Goal: Contribute content: Contribute content

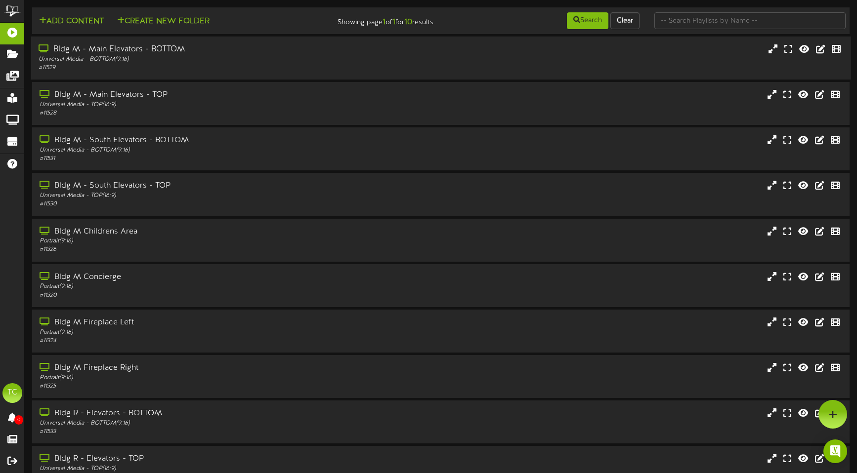
click at [73, 51] on div "Bldg M - Main Elevators - BOTTOM" at bounding box center [202, 49] width 327 height 11
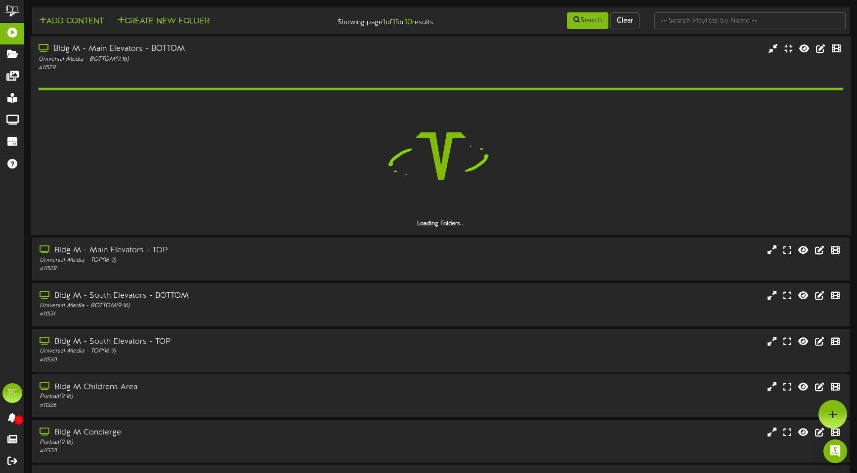
click at [126, 46] on div "Bldg M - Main Elevators - BOTTOM" at bounding box center [202, 48] width 327 height 11
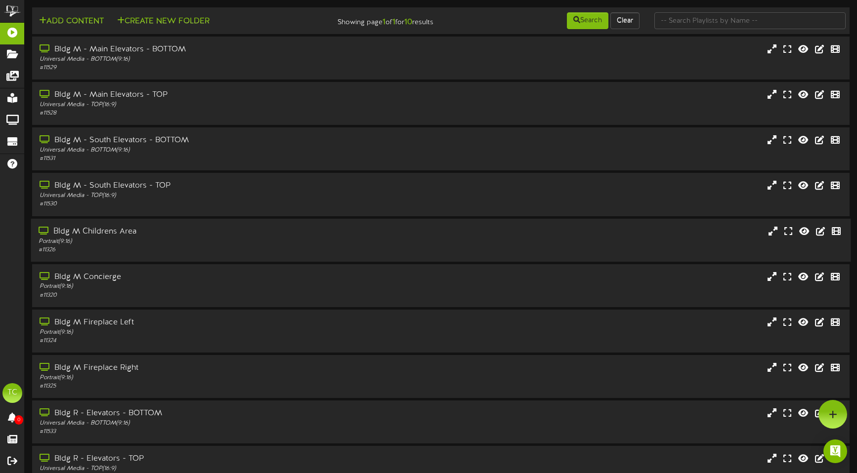
click at [122, 230] on div "Bldg M Childrens Area" at bounding box center [202, 231] width 327 height 11
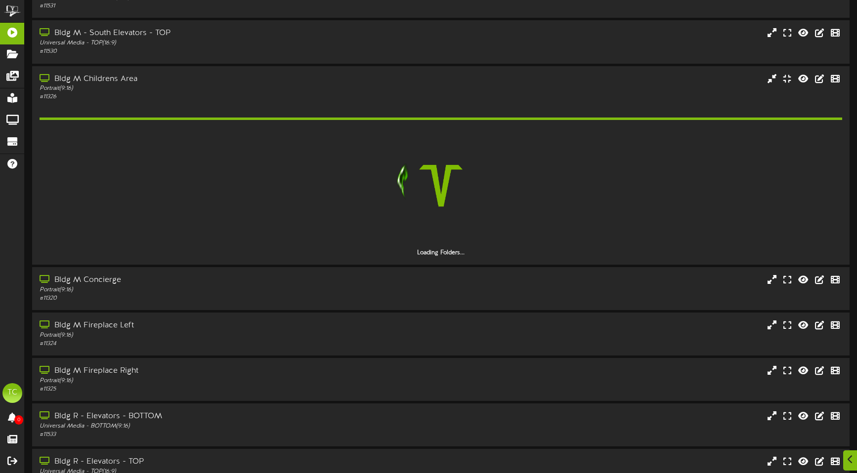
scroll to position [157, 0]
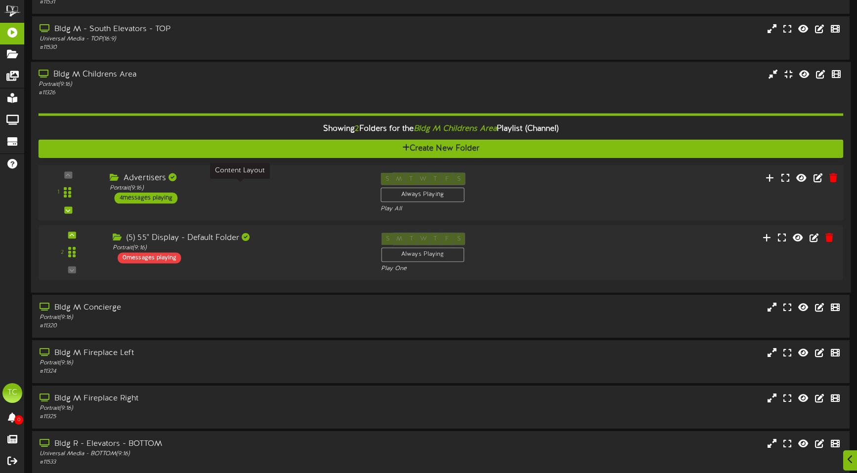
click at [139, 187] on div "Portrait ( 9:16 )" at bounding box center [238, 188] width 256 height 8
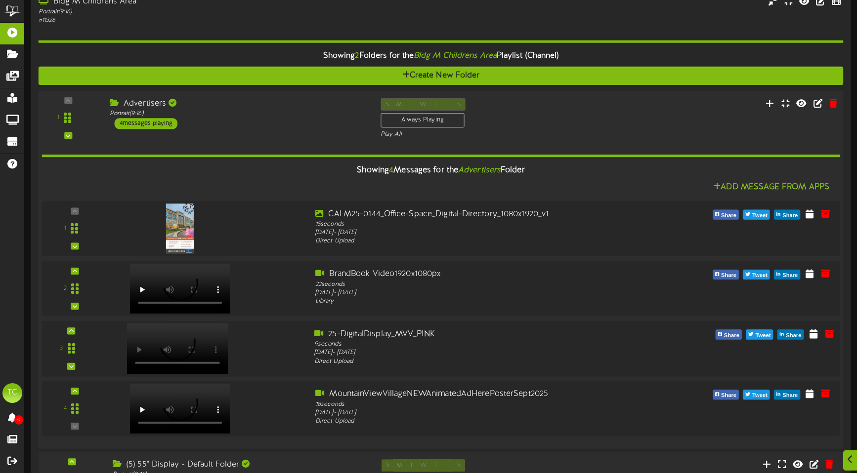
scroll to position [264, 0]
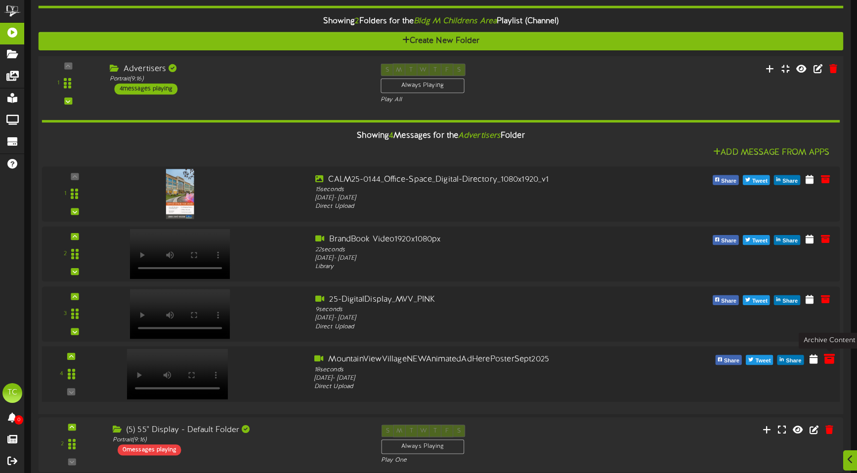
click at [828, 358] on icon at bounding box center [829, 358] width 11 height 11
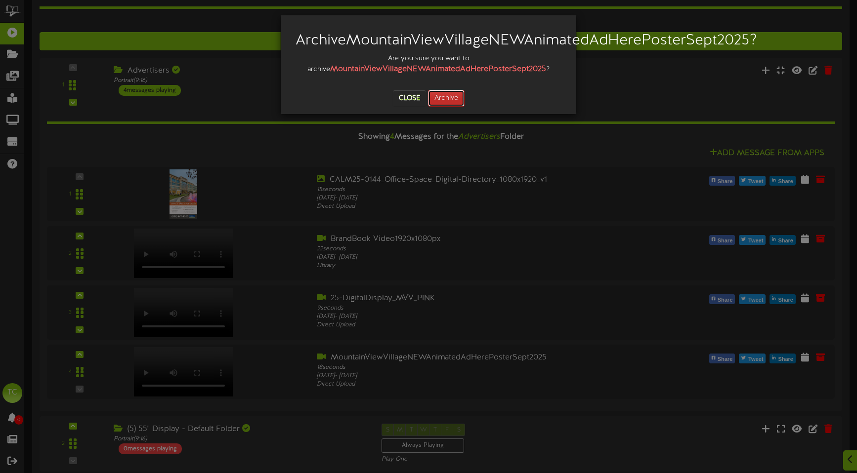
click at [444, 107] on button "Archive" at bounding box center [446, 98] width 37 height 17
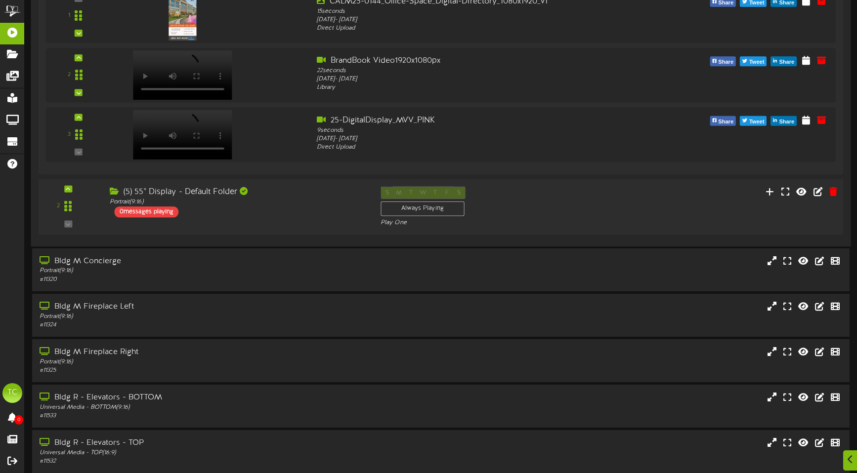
scroll to position [482, 0]
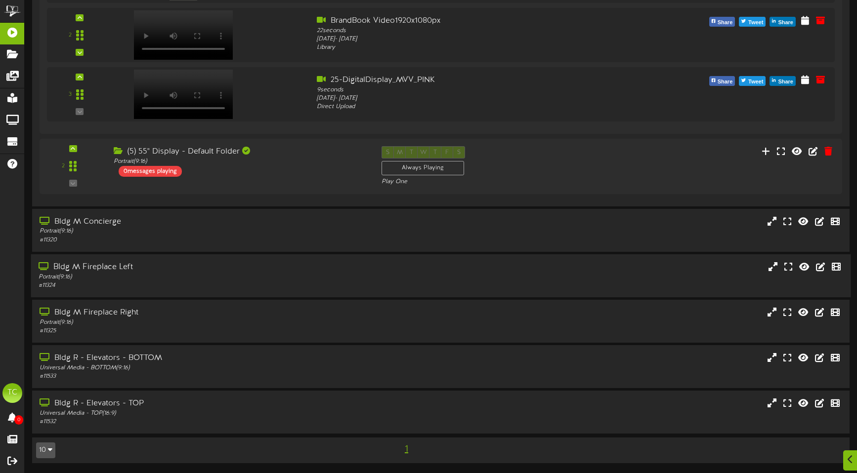
click at [127, 268] on div "Bldg M Fireplace Left" at bounding box center [202, 267] width 327 height 11
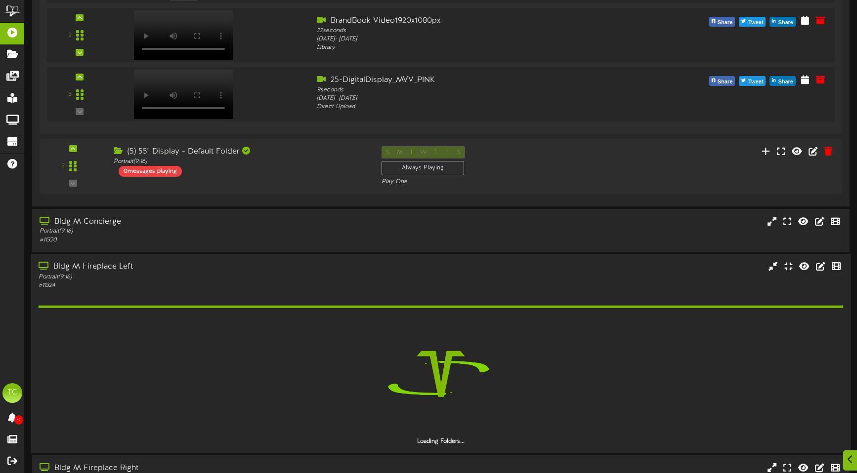
click at [127, 268] on div "Bldg M Fireplace Left" at bounding box center [202, 266] width 327 height 11
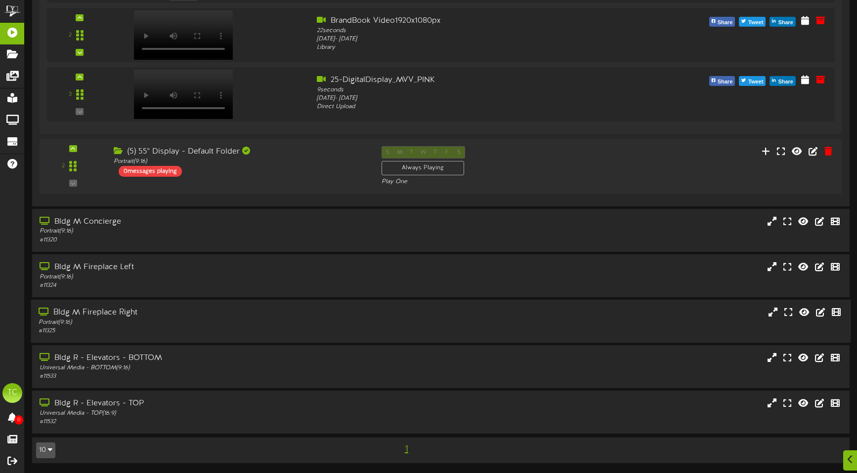
click at [148, 309] on div "Bldg M Fireplace Right" at bounding box center [202, 312] width 327 height 11
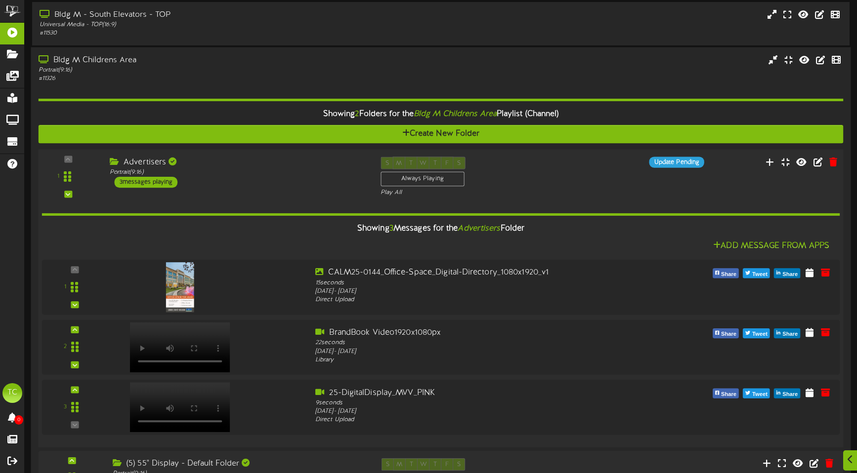
scroll to position [207, 0]
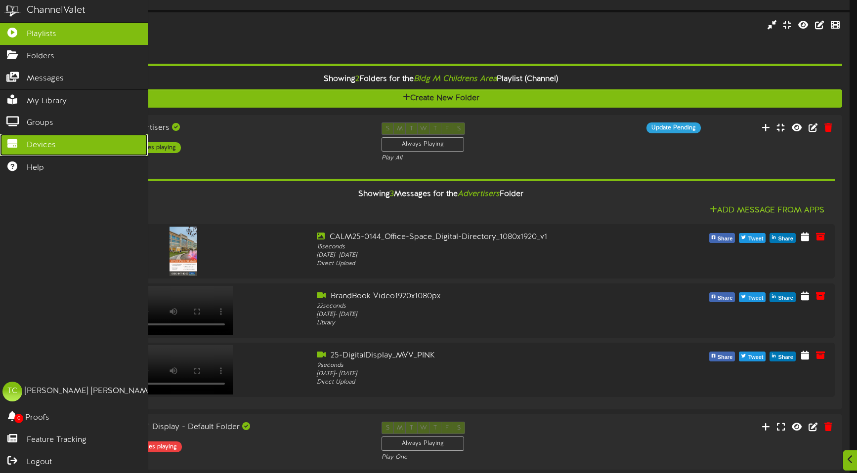
click at [23, 146] on icon at bounding box center [12, 142] width 25 height 7
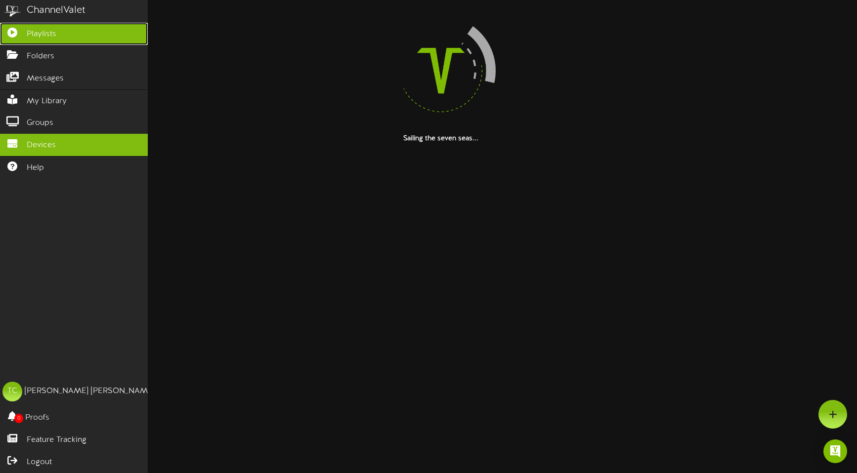
click at [36, 34] on span "Playlists" at bounding box center [42, 34] width 30 height 11
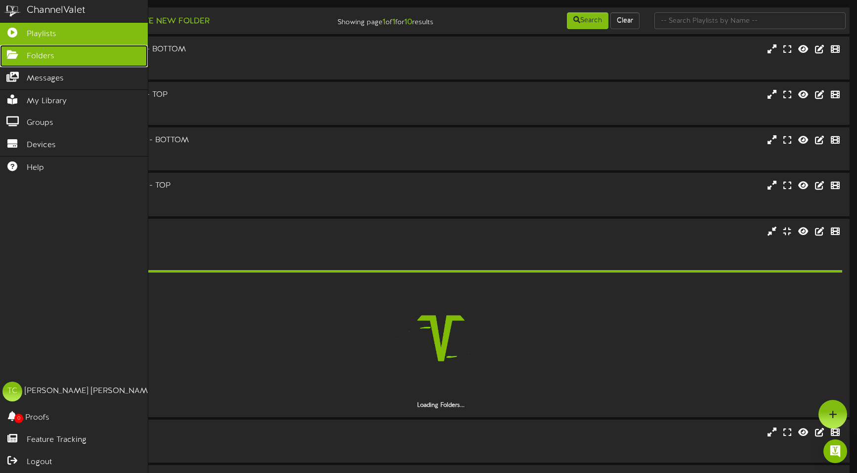
click at [35, 55] on span "Folders" at bounding box center [41, 56] width 28 height 11
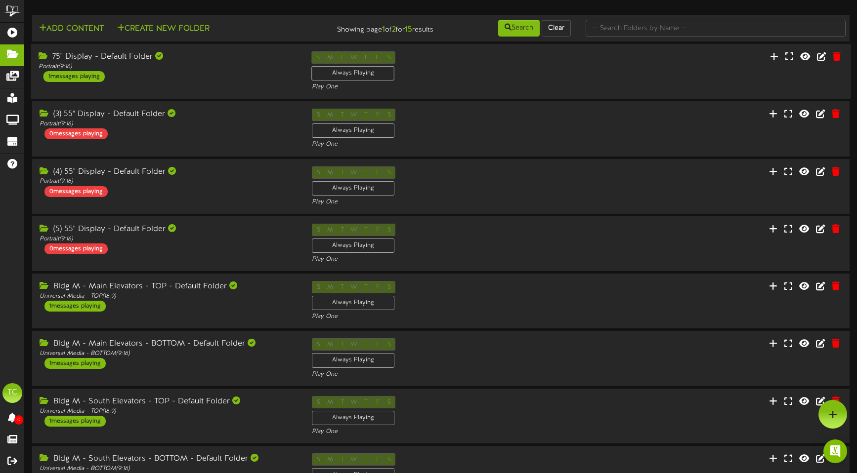
click at [149, 73] on div "75" Display - Default Folder Portrait ( 9:16 ) 1 messages playing" at bounding box center [167, 66] width 273 height 31
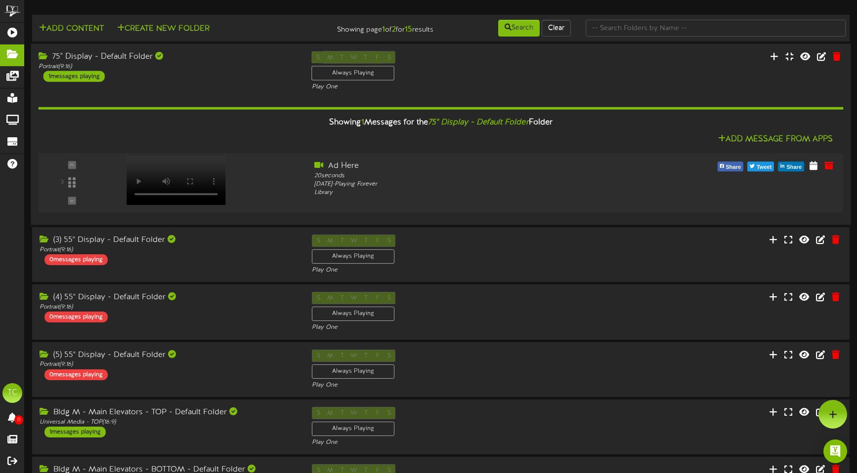
click at [150, 72] on div "75" Display - Default Folder Portrait ( 9:16 ) 1 messages playing" at bounding box center [167, 66] width 273 height 31
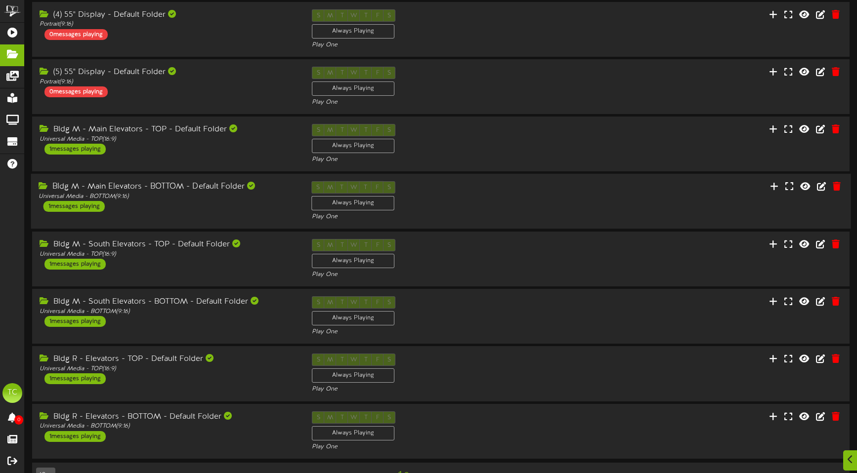
scroll to position [183, 0]
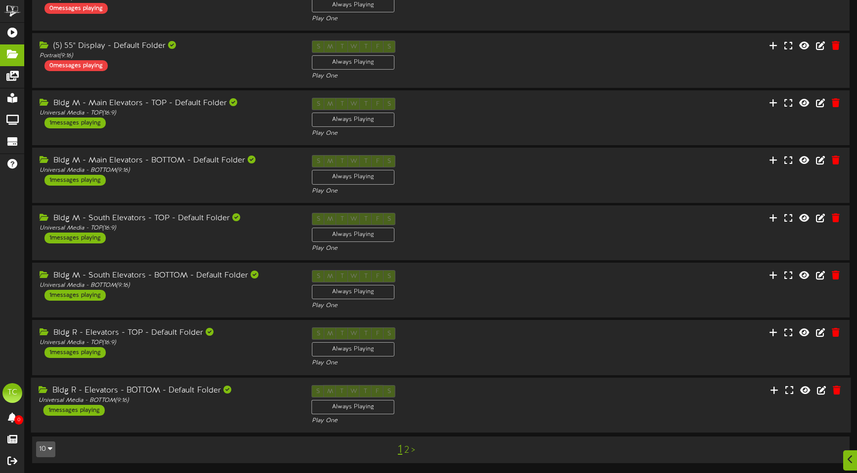
click at [124, 386] on div "Bldg R - Elevators - BOTTOM - Default Folder" at bounding box center [168, 390] width 258 height 11
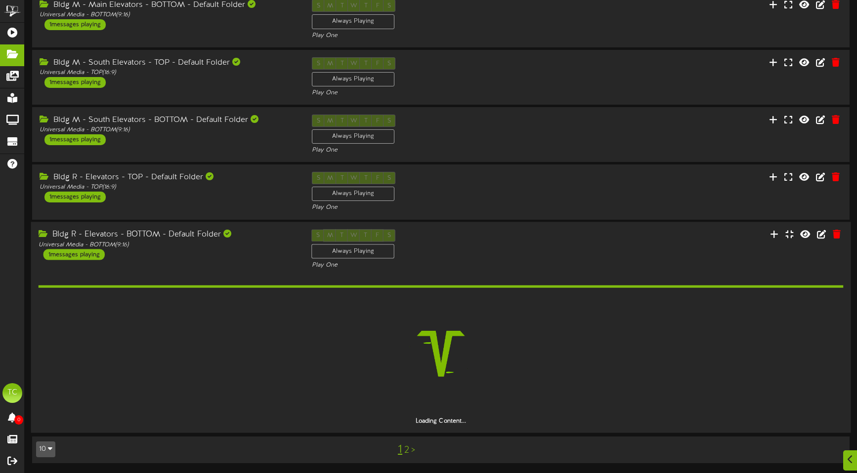
scroll to position [309, 0]
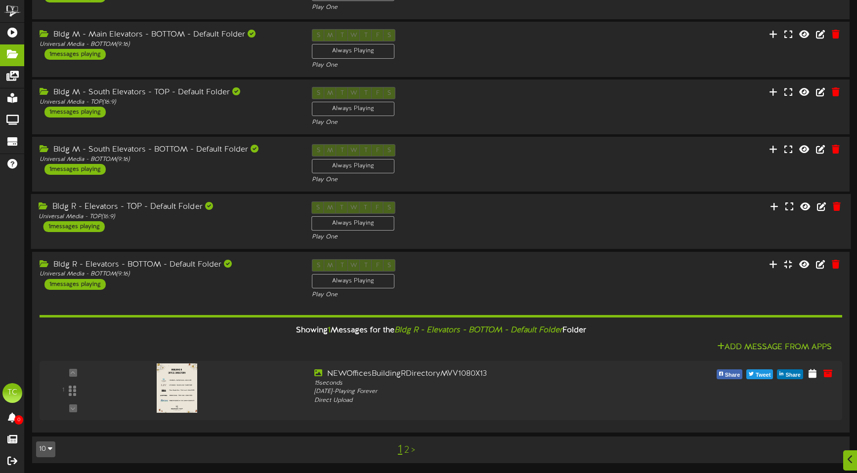
click at [118, 209] on div "Bldg R - Elevators - TOP - Default Folder" at bounding box center [168, 207] width 258 height 11
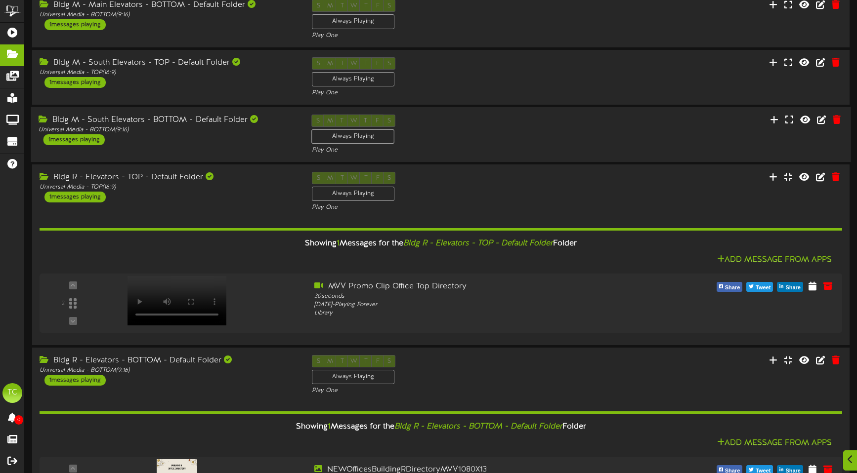
click at [148, 125] on div "Bldg M - South Elevators - BOTTOM - Default Folder" at bounding box center [168, 120] width 258 height 11
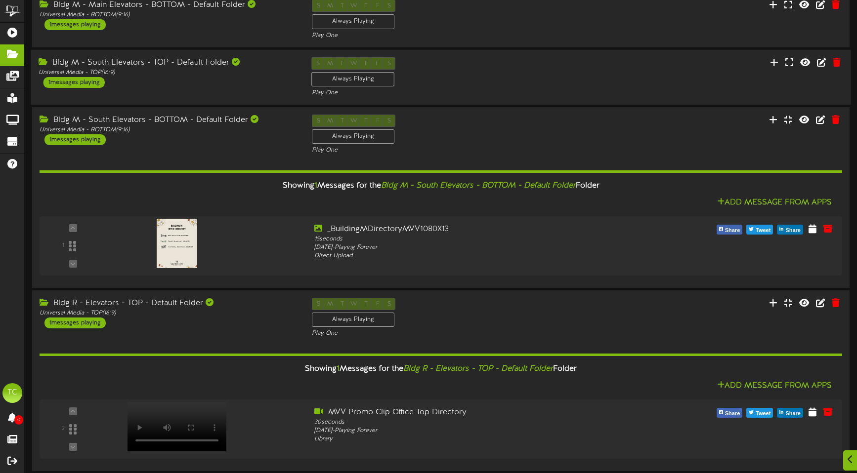
click at [151, 58] on div "Bldg M - South Elevators - TOP - Default Folder" at bounding box center [168, 62] width 258 height 11
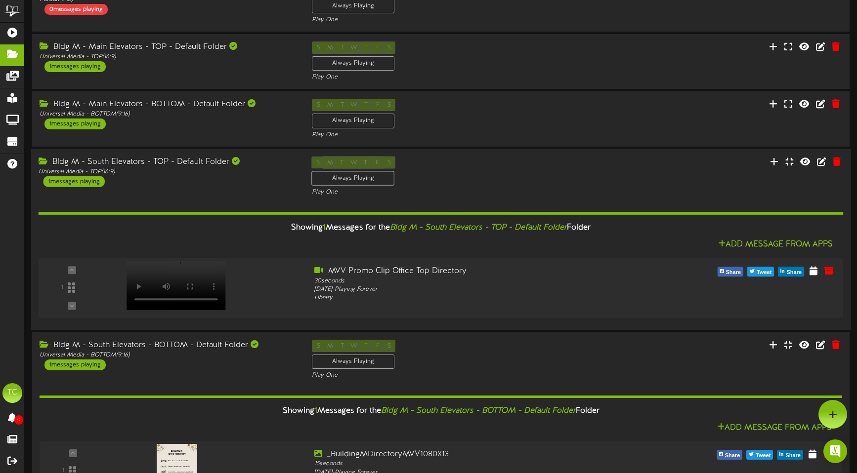
scroll to position [231, 0]
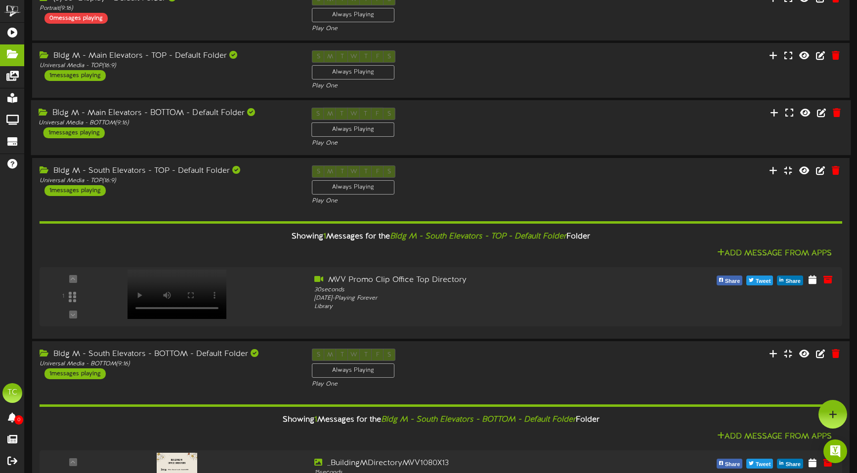
click at [152, 129] on div "Bldg M - Main Elevators - BOTTOM - Default Folder Universal Media - BOTTOM ( 9:…" at bounding box center [167, 123] width 273 height 31
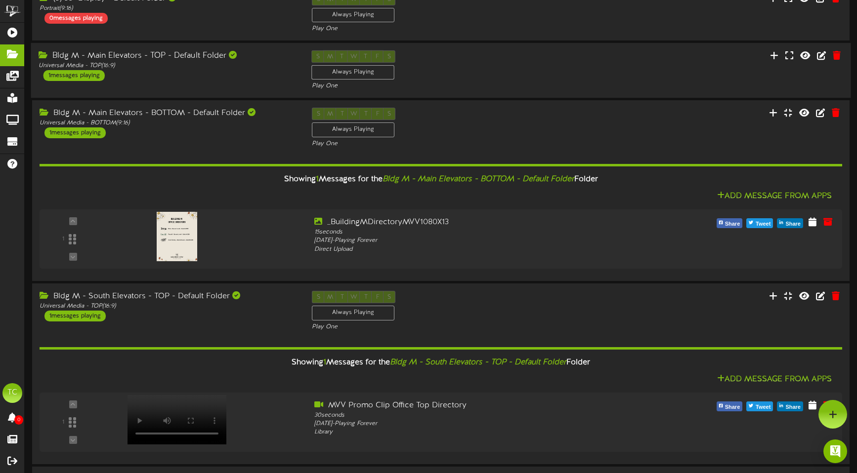
click at [162, 74] on div "Bldg M - Main Elevators - TOP - Default Folder Universal Media - TOP ( 16:9 ) 1…" at bounding box center [167, 65] width 273 height 31
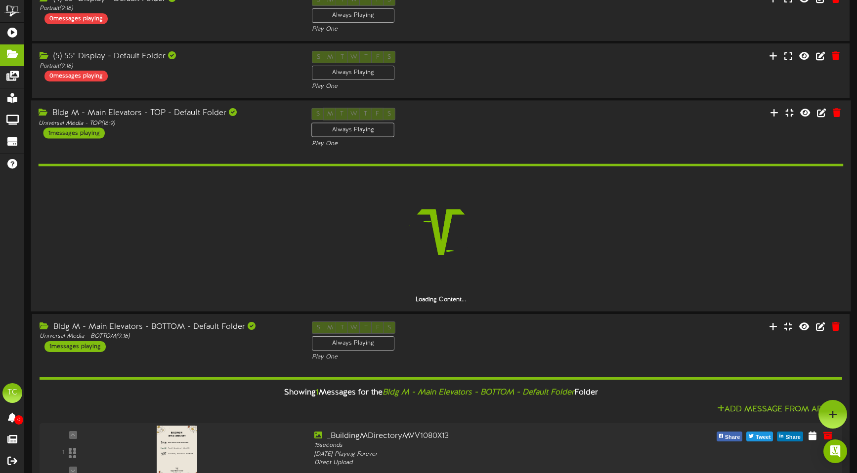
scroll to position [157, 0]
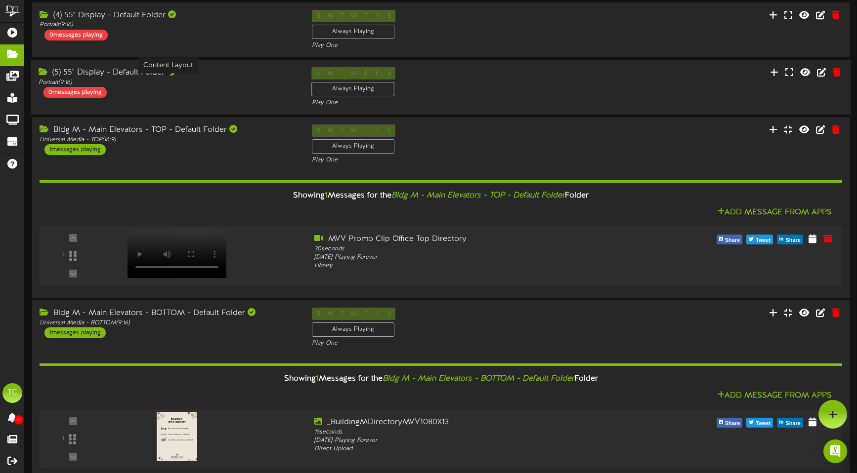
click at [162, 81] on div "Portrait ( 9:16 )" at bounding box center [168, 83] width 258 height 8
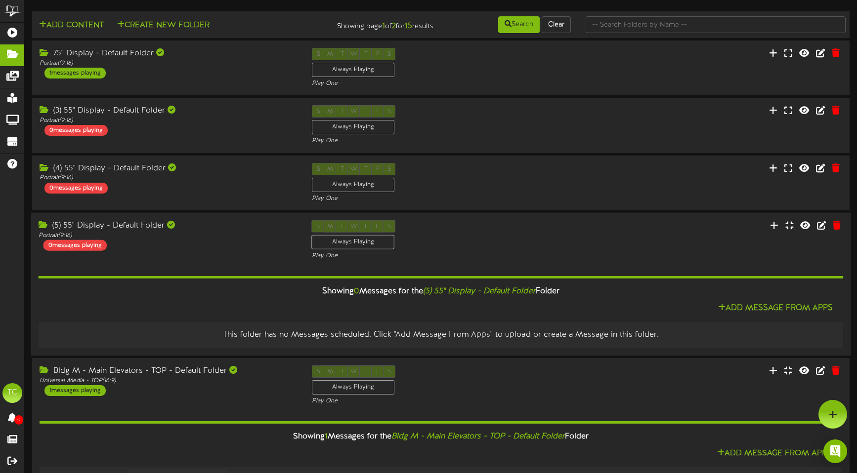
scroll to position [0, 0]
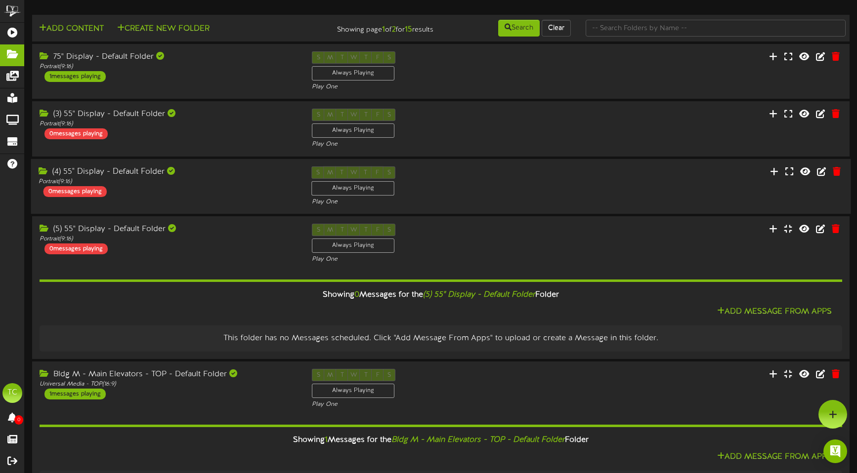
click at [145, 170] on div "(4) 55" Display - Default Folder" at bounding box center [168, 171] width 258 height 11
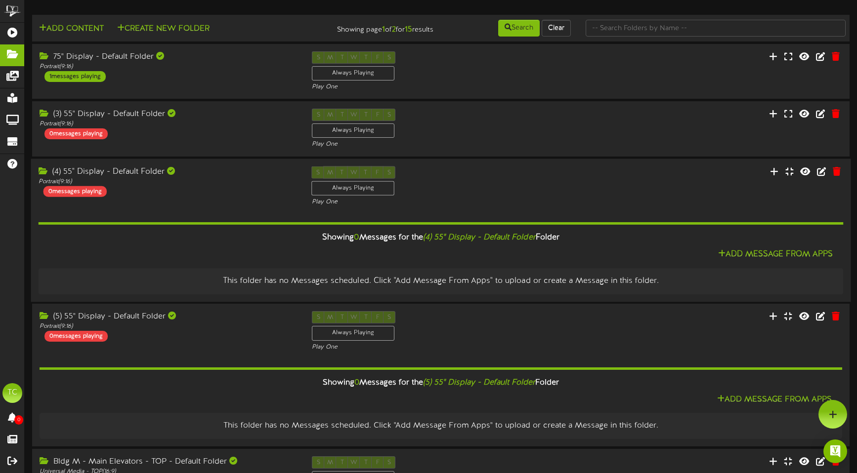
click at [145, 170] on div "(4) 55" Display - Default Folder" at bounding box center [168, 171] width 258 height 11
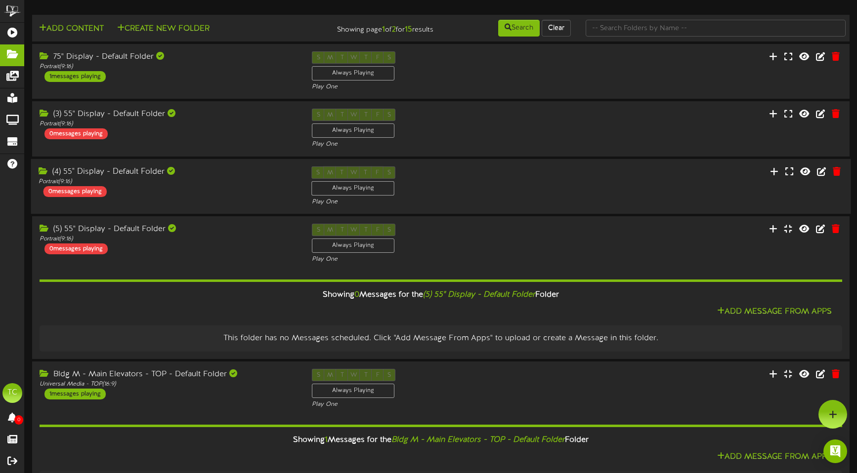
click at [145, 170] on div "(4) 55" Display - Default Folder" at bounding box center [168, 171] width 258 height 11
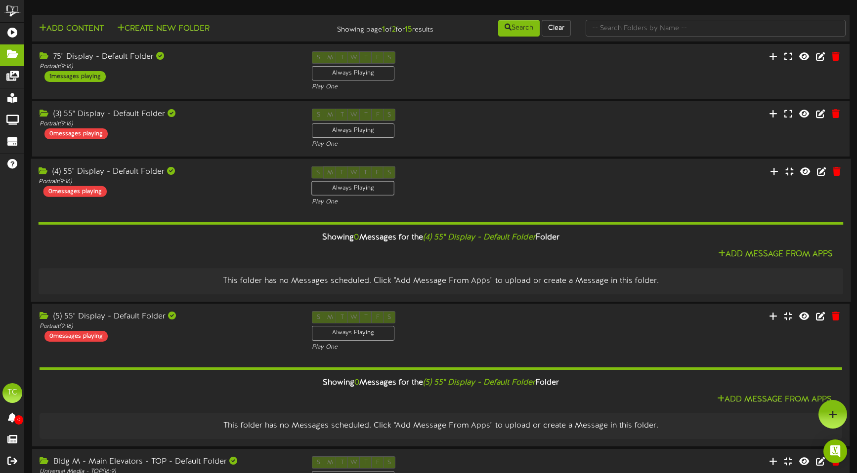
click at [495, 240] on icon "(4) 55" Display - Default Folder" at bounding box center [479, 237] width 113 height 9
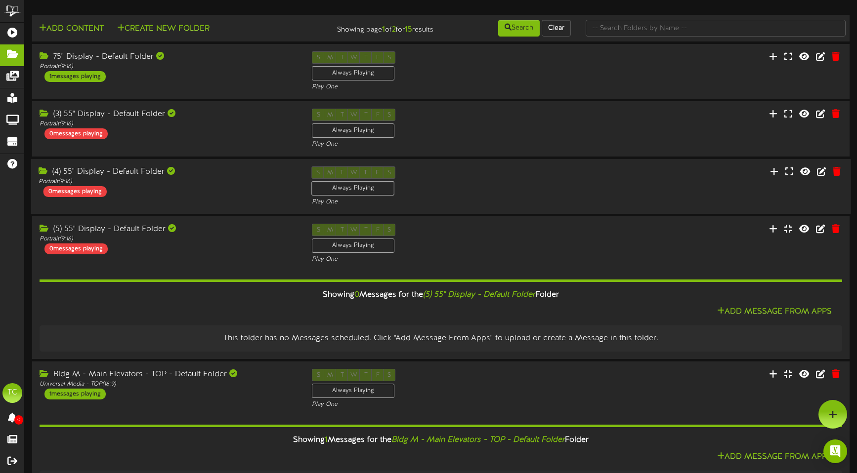
click at [438, 171] on div "S M T W T F S Always Playing Play One" at bounding box center [440, 186] width 273 height 41
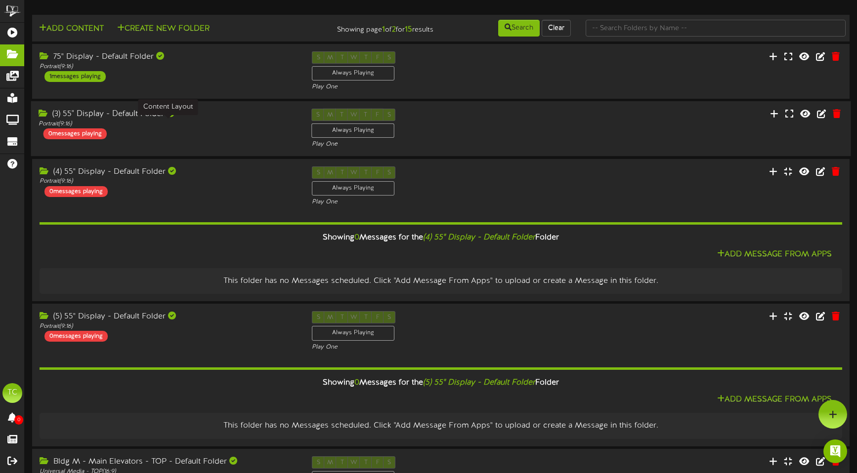
click at [201, 124] on div "Portrait ( 9:16 )" at bounding box center [168, 124] width 258 height 8
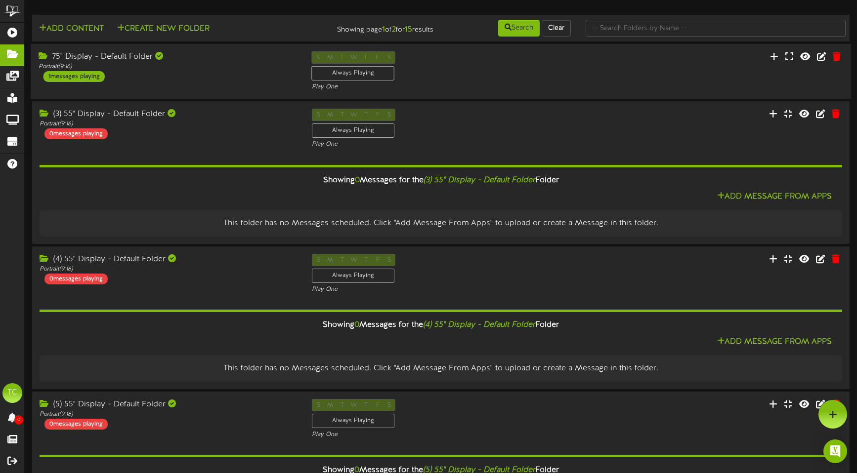
click at [205, 74] on div "75" Display - Default Folder Portrait ( 9:16 ) 1 messages playing" at bounding box center [167, 66] width 273 height 31
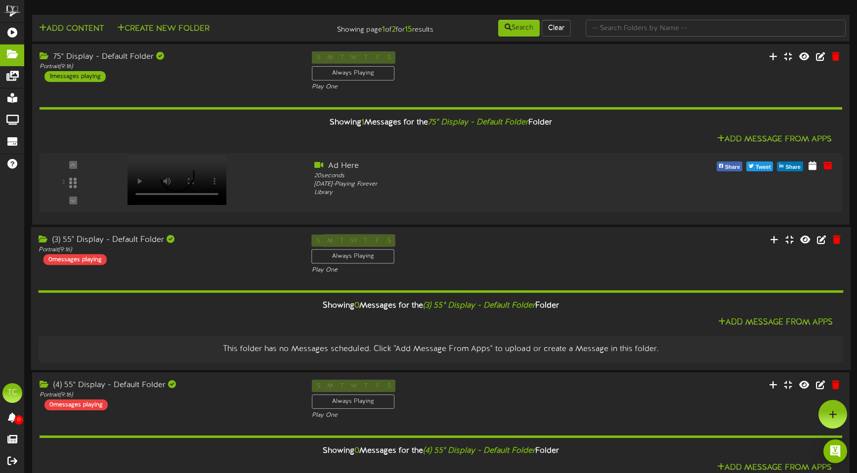
click at [200, 245] on div "(3) 55" Display - Default Folder" at bounding box center [168, 240] width 258 height 11
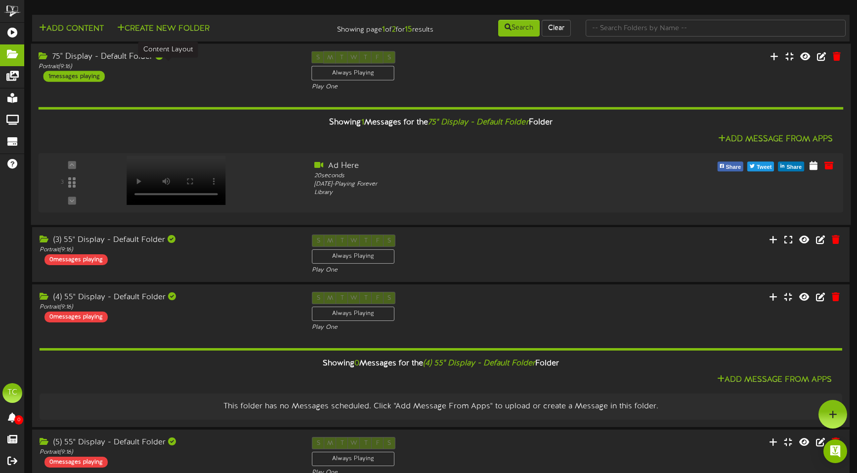
click at [226, 70] on div "Portrait ( 9:16 )" at bounding box center [168, 66] width 258 height 8
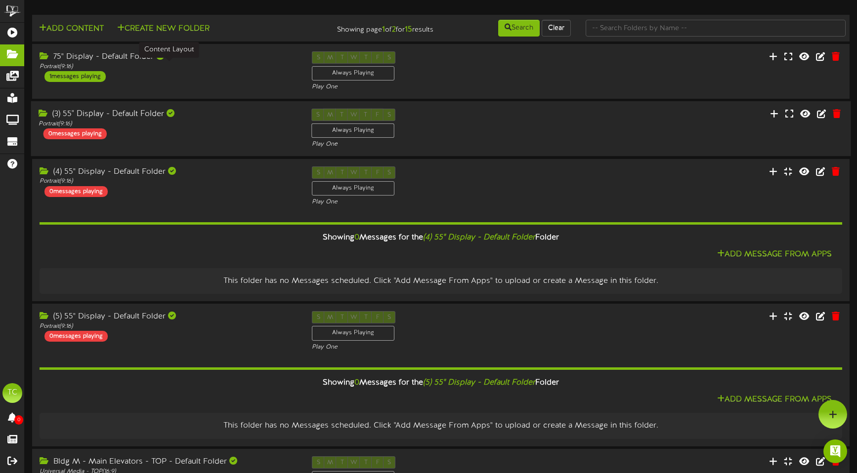
click at [235, 135] on div "(3) 55" Display - Default Folder Portrait ( 9:16 ) 0 messages playing" at bounding box center [167, 124] width 273 height 31
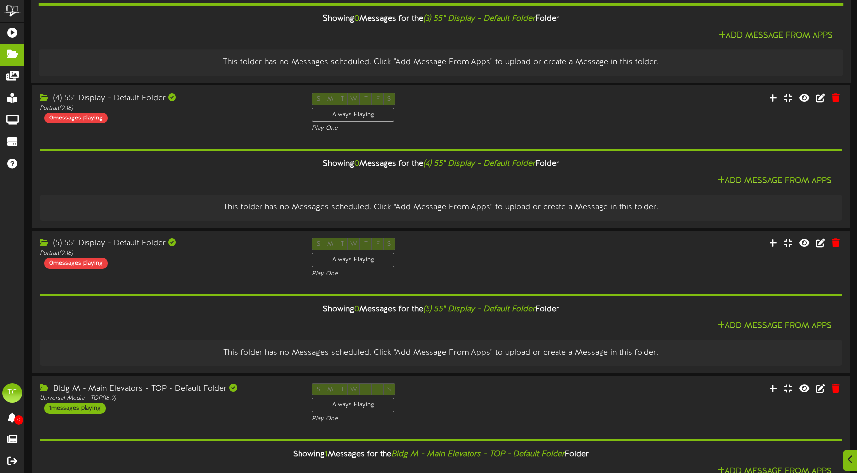
scroll to position [164, 0]
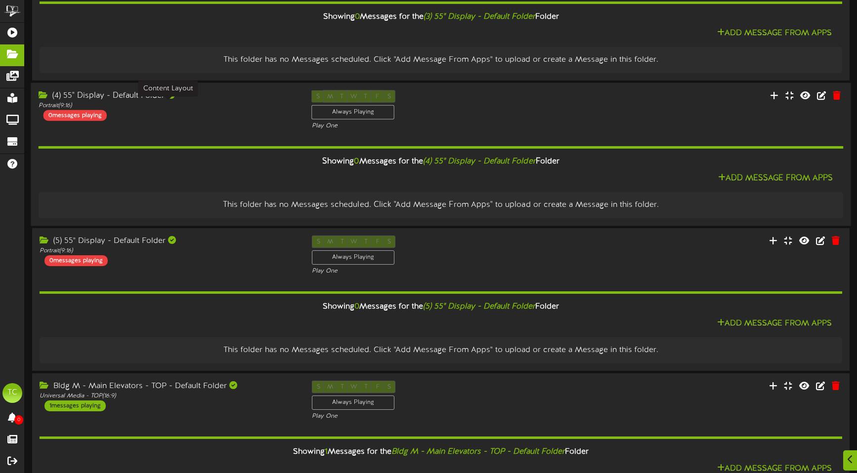
click at [230, 106] on div "Portrait ( 9:16 )" at bounding box center [168, 106] width 258 height 8
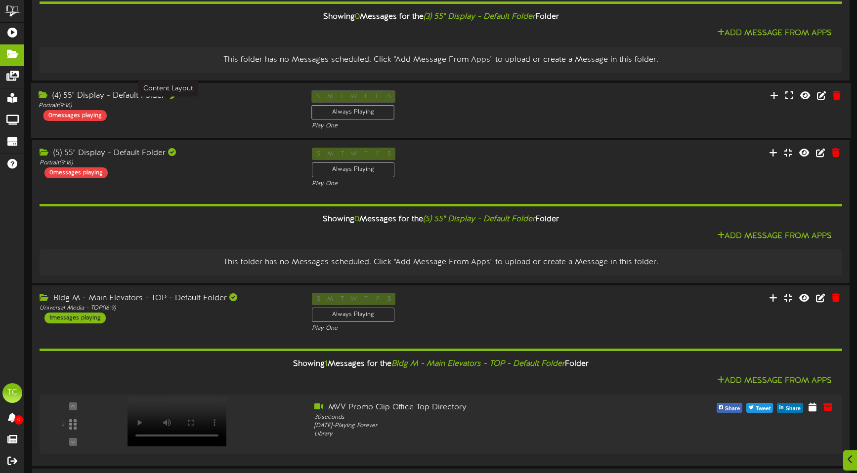
click at [230, 106] on div "Portrait ( 9:16 )" at bounding box center [168, 106] width 258 height 8
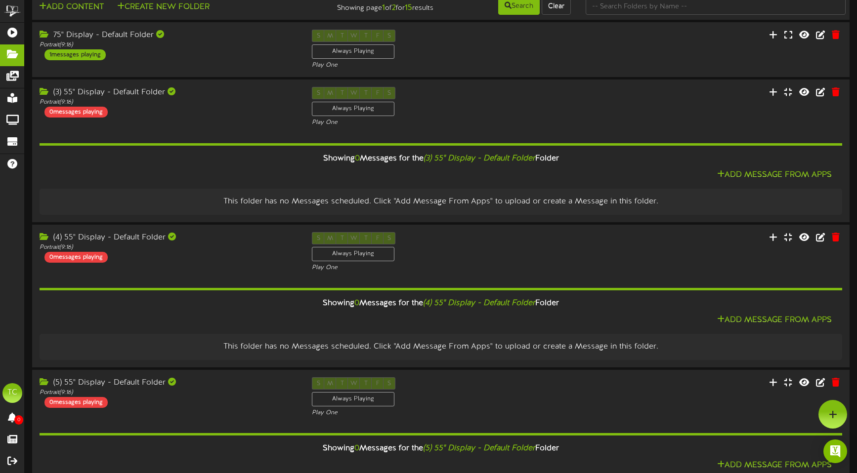
scroll to position [0, 0]
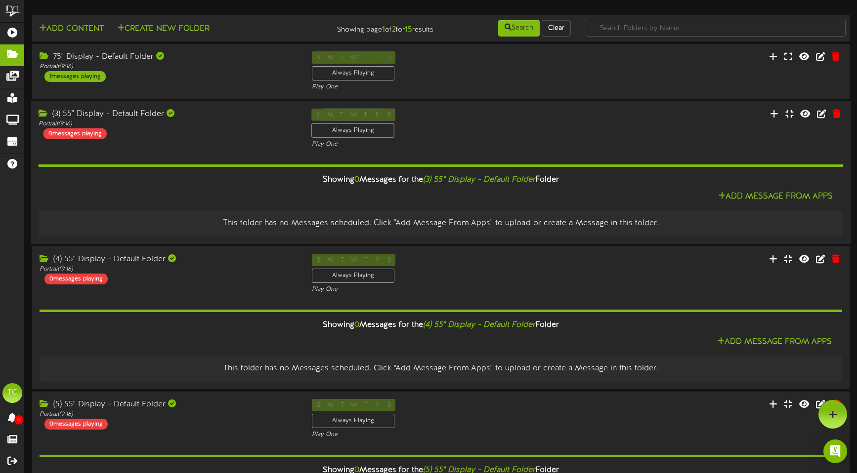
click at [242, 135] on div "(3) 55" Display - Default Folder Portrait ( 9:16 ) 0 messages playing" at bounding box center [167, 124] width 273 height 31
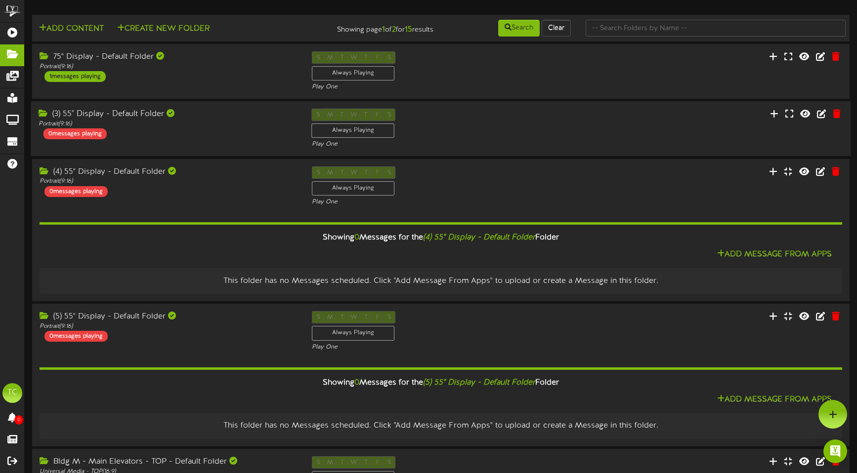
click at [242, 135] on div "(3) 55" Display - Default Folder Portrait ( 9:16 ) 0 messages playing" at bounding box center [167, 124] width 273 height 31
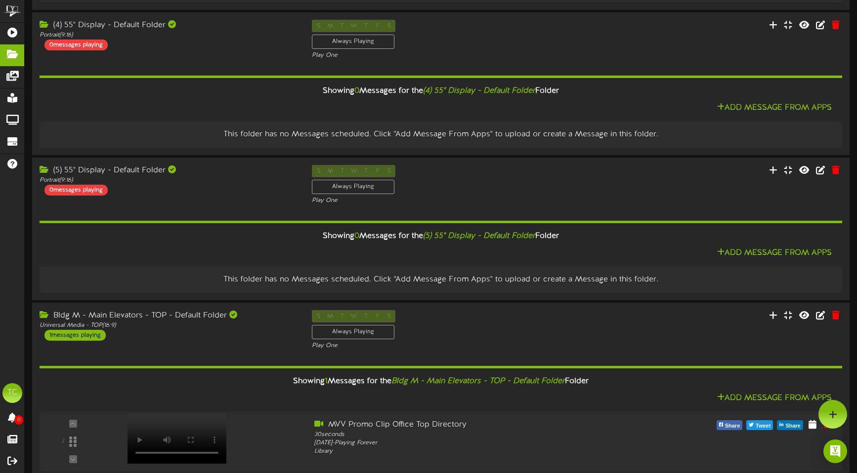
scroll to position [14, 0]
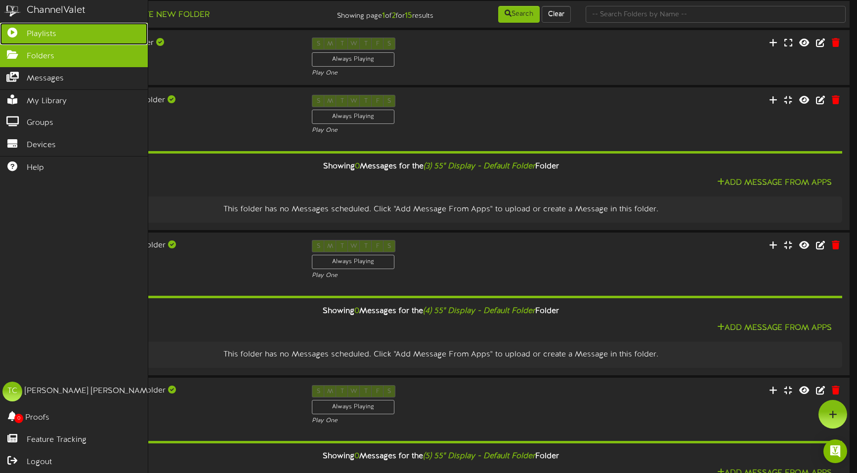
click at [17, 34] on icon at bounding box center [12, 31] width 25 height 7
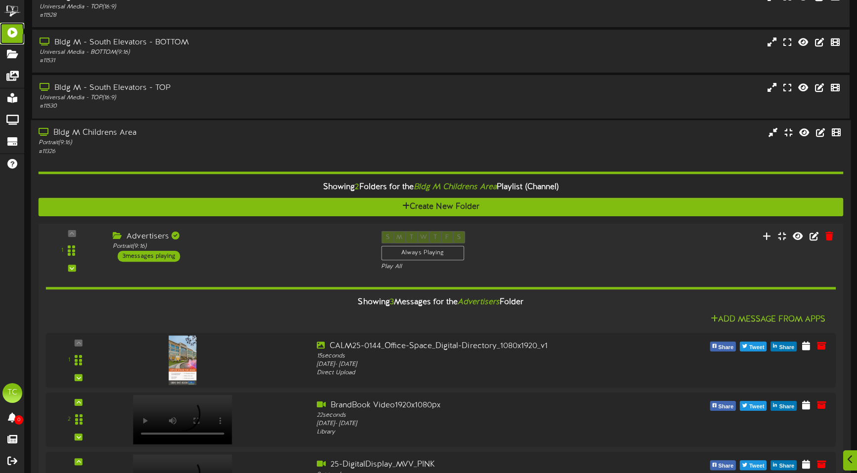
scroll to position [115, 0]
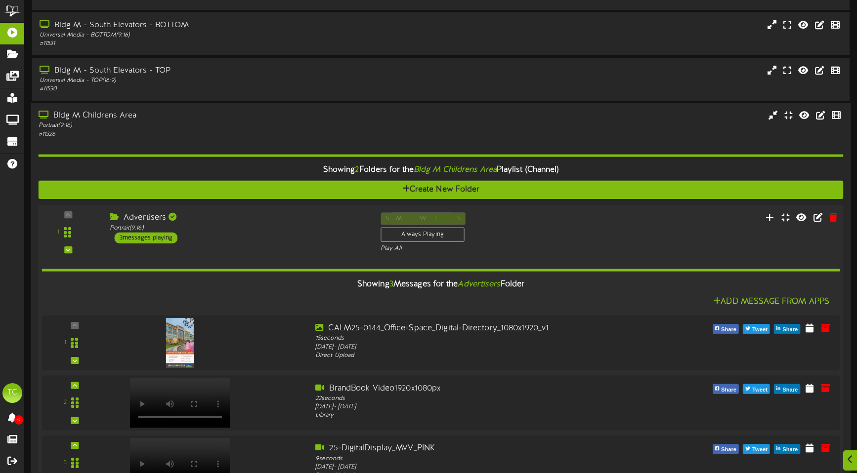
click at [161, 218] on div "Advertisers" at bounding box center [238, 217] width 256 height 11
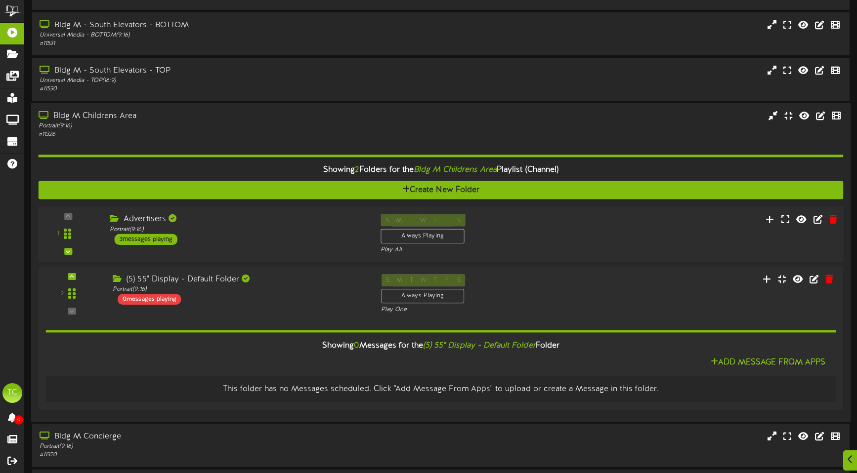
click at [272, 212] on div "1 Advertisers" at bounding box center [440, 234] width 813 height 56
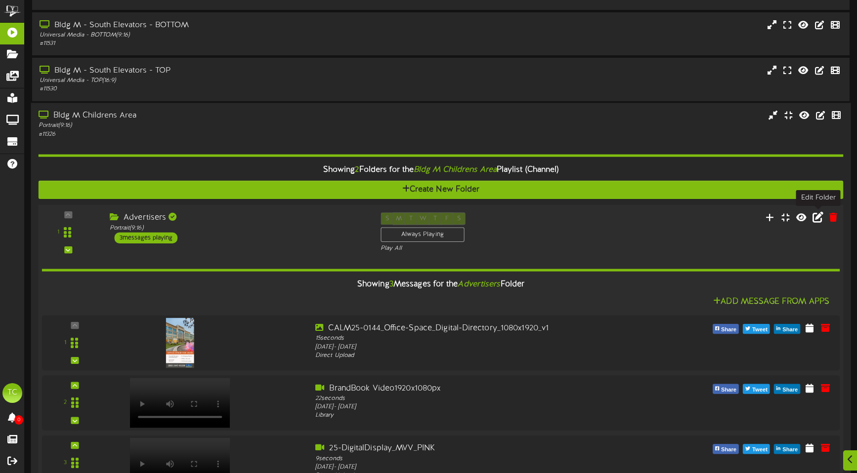
click at [820, 220] on icon at bounding box center [817, 217] width 11 height 11
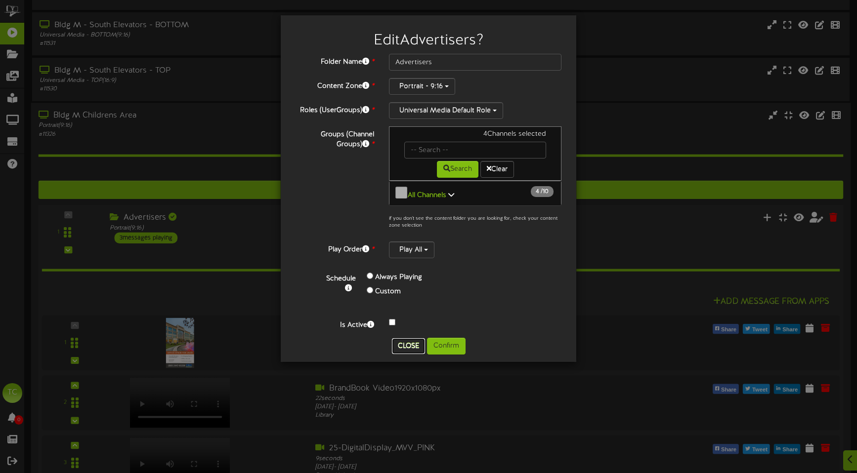
click at [408, 347] on button "Close" at bounding box center [408, 347] width 33 height 16
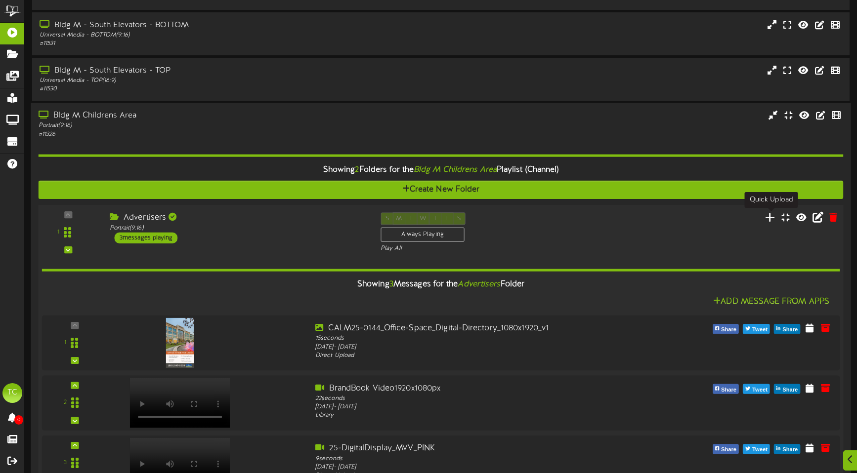
click at [766, 213] on icon at bounding box center [770, 217] width 10 height 11
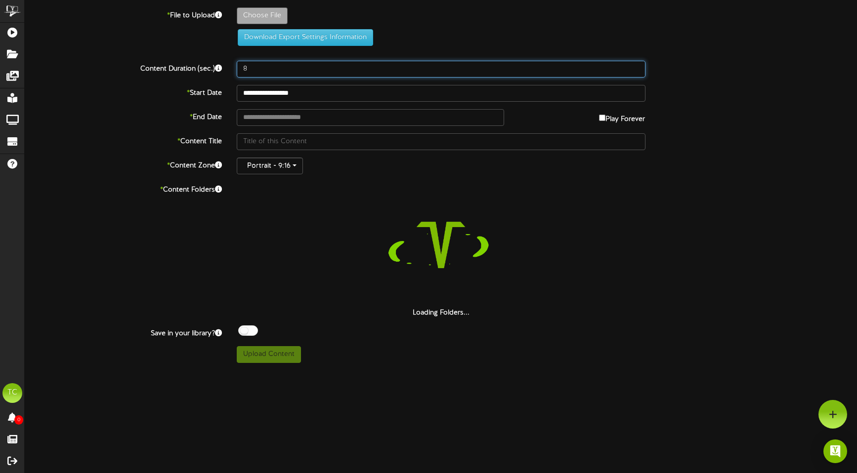
click at [263, 73] on input "8" at bounding box center [441, 69] width 409 height 17
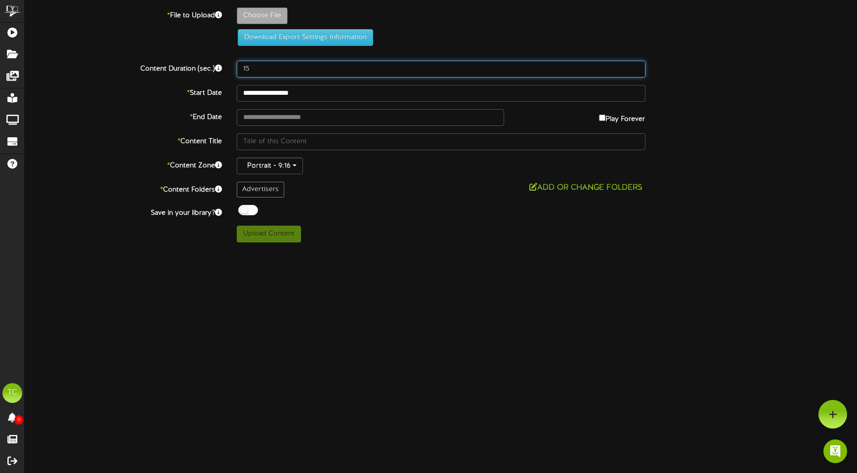
type input "15"
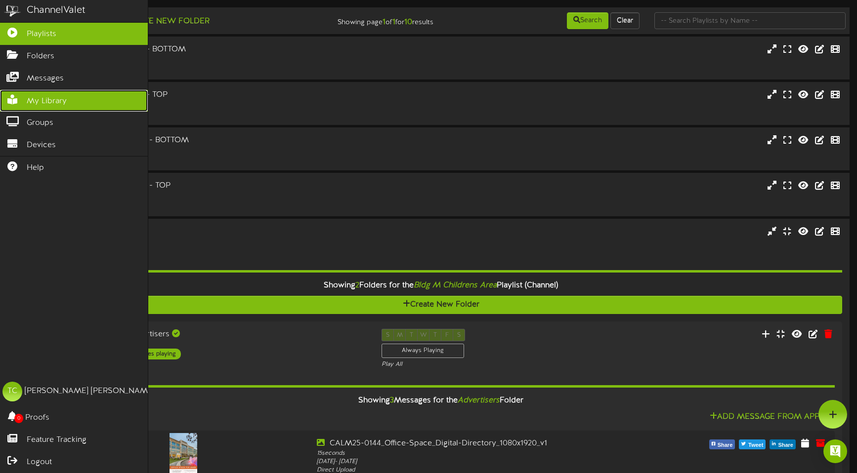
click at [42, 108] on link "My Library" at bounding box center [74, 101] width 148 height 22
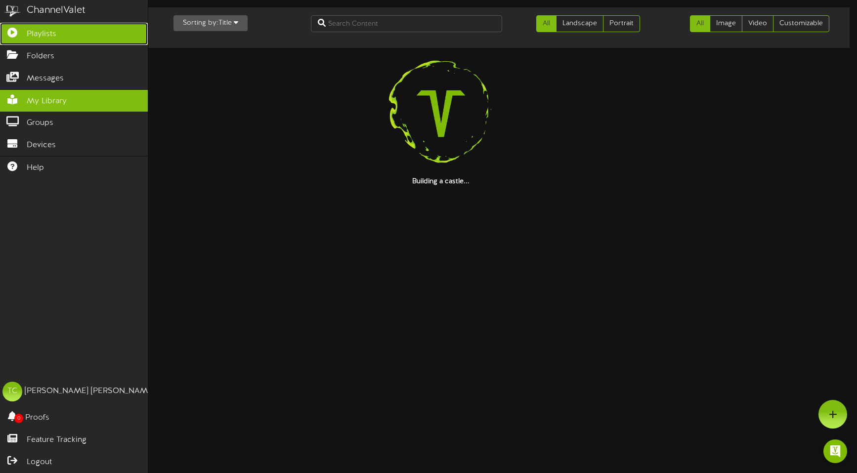
click at [39, 39] on span "Playlists" at bounding box center [42, 34] width 30 height 11
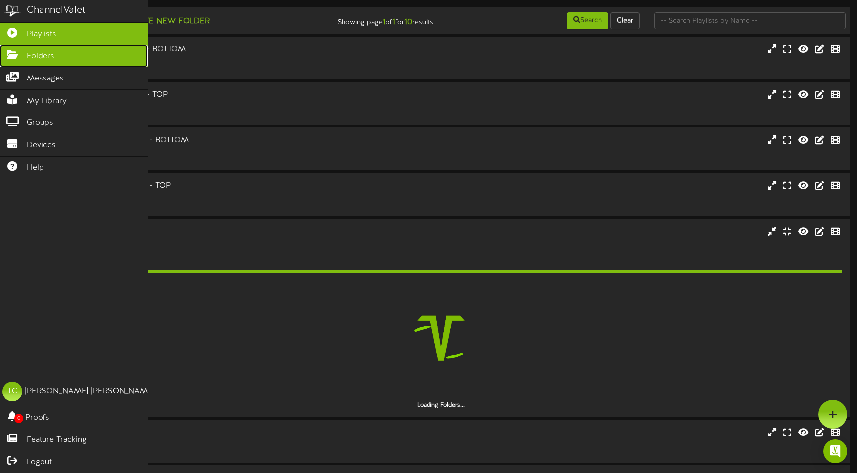
click at [58, 65] on link "Folders" at bounding box center [74, 56] width 148 height 22
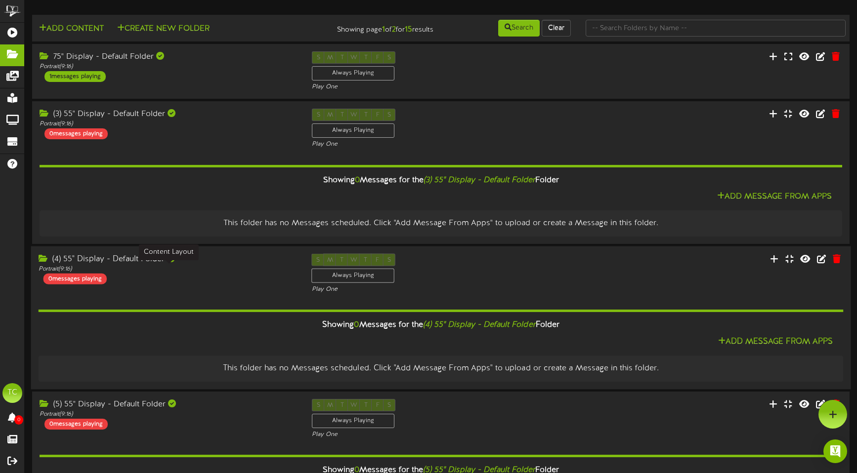
click at [194, 266] on div "Portrait ( 9:16 )" at bounding box center [168, 269] width 258 height 8
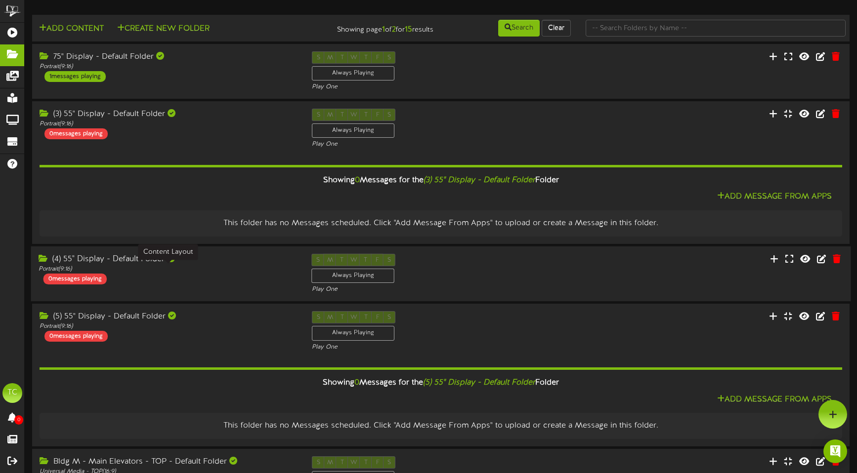
click at [194, 266] on div "Portrait ( 9:16 )" at bounding box center [168, 269] width 258 height 8
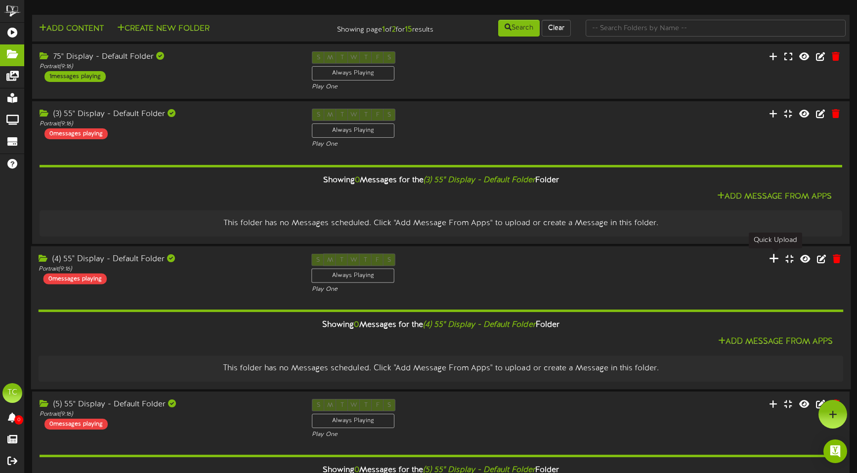
click at [776, 259] on icon at bounding box center [774, 258] width 10 height 11
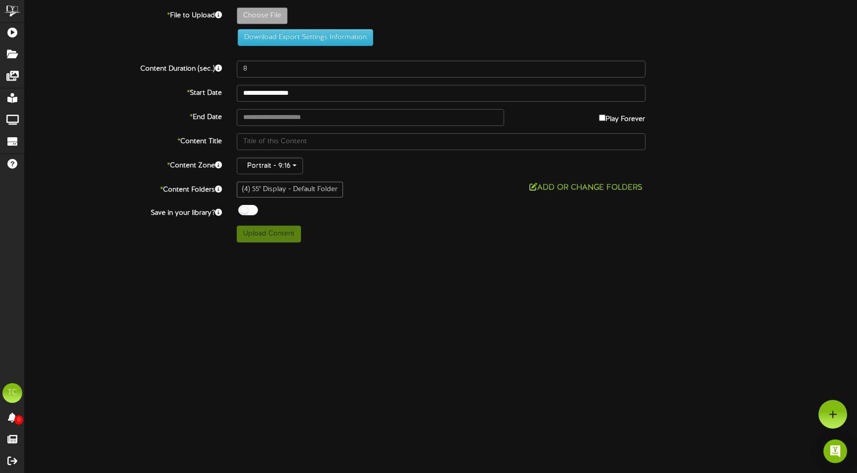
click at [254, 194] on div "(4) 55" Display - Default Folder" at bounding box center [290, 190] width 106 height 16
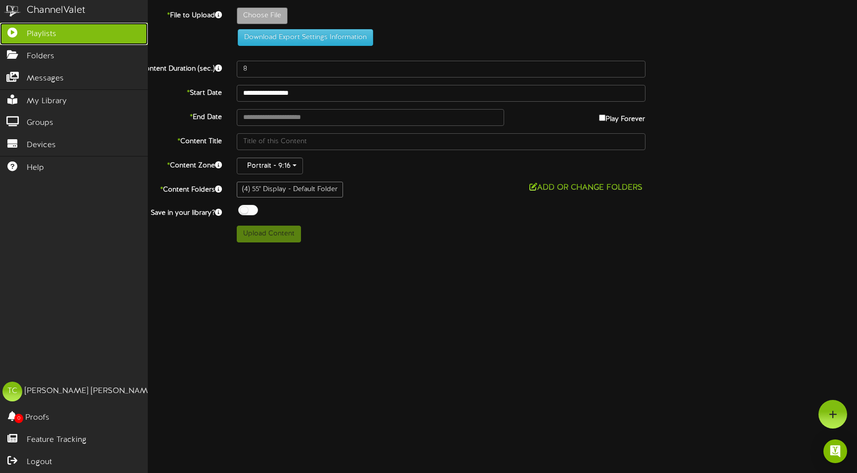
click at [34, 36] on span "Playlists" at bounding box center [42, 34] width 30 height 11
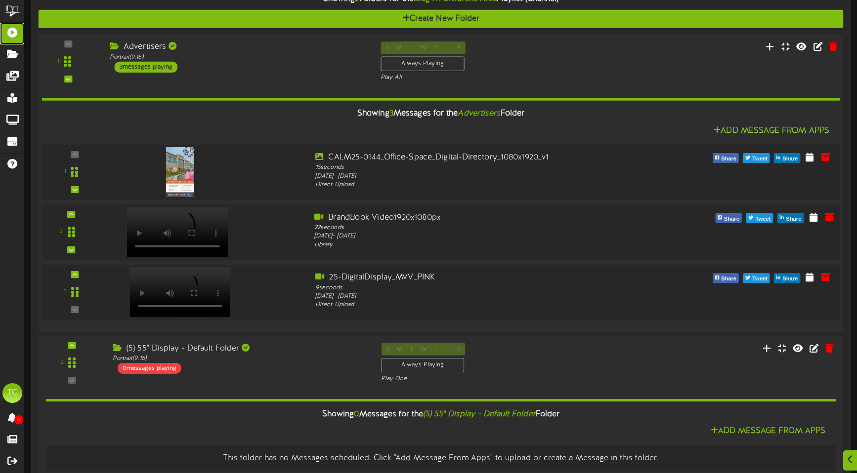
scroll to position [292, 0]
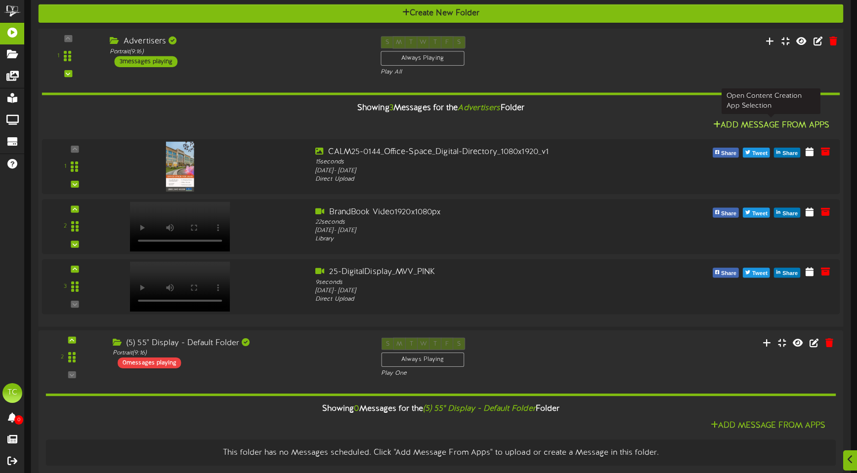
click at [740, 127] on button "Add Message From Apps" at bounding box center [771, 125] width 122 height 12
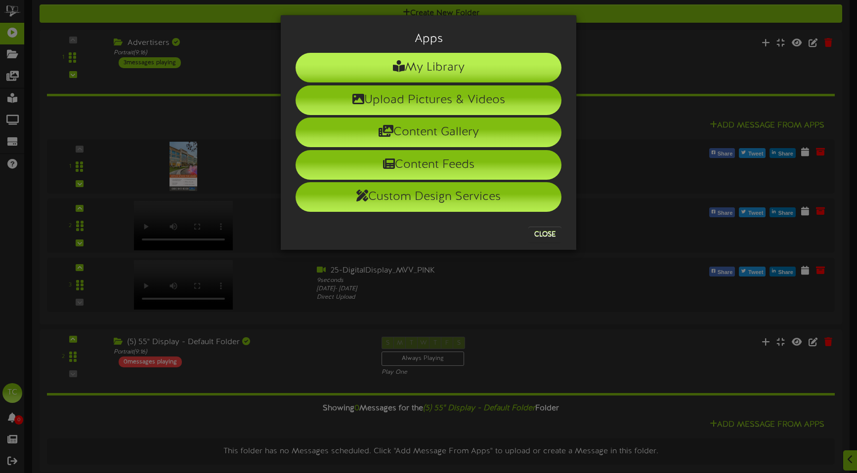
click at [456, 68] on li "My Library" at bounding box center [429, 68] width 266 height 30
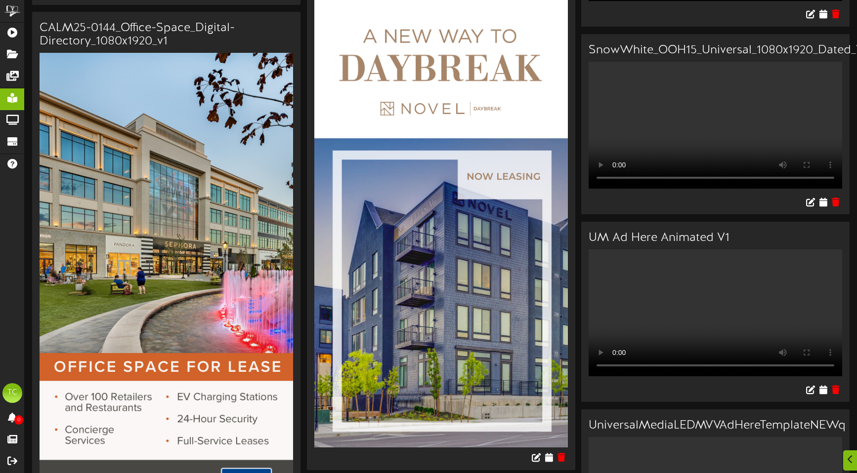
scroll to position [4232, 0]
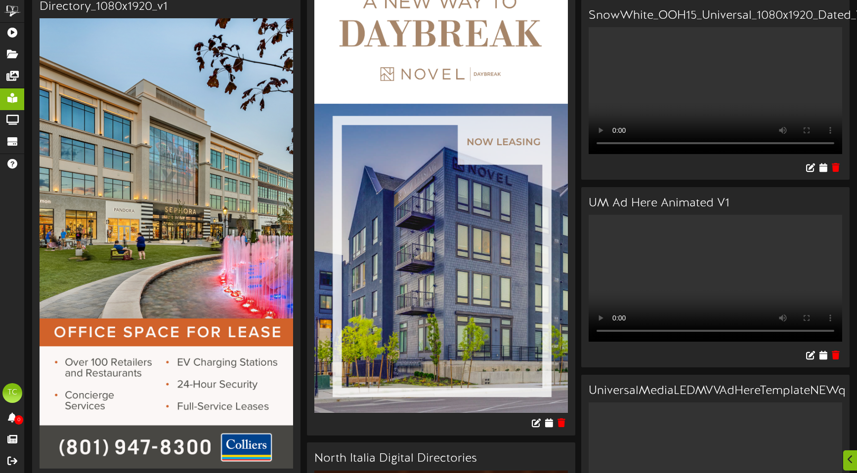
scroll to position [4269, 0]
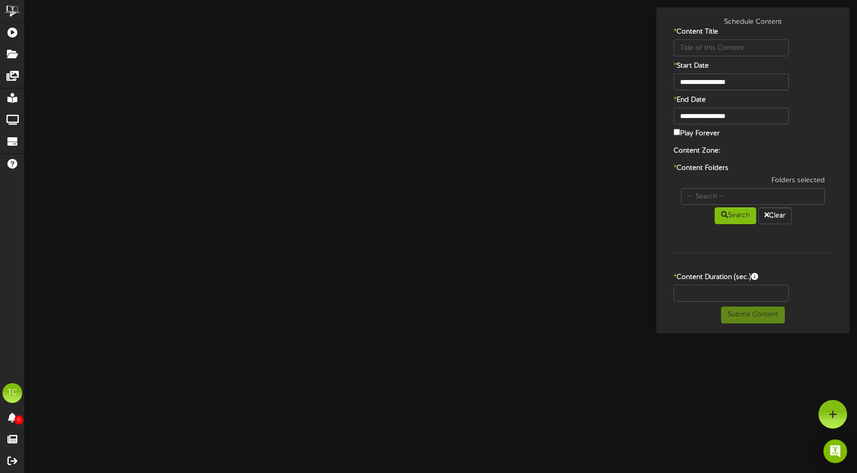
type input "MountainViewVillageNEWAnimatedAdHerePosterSept2025"
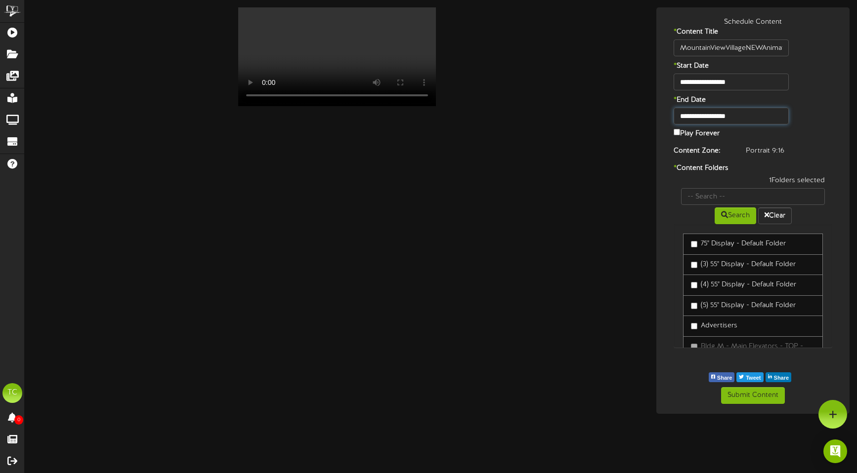
click at [758, 118] on input "**********" at bounding box center [731, 116] width 115 height 17
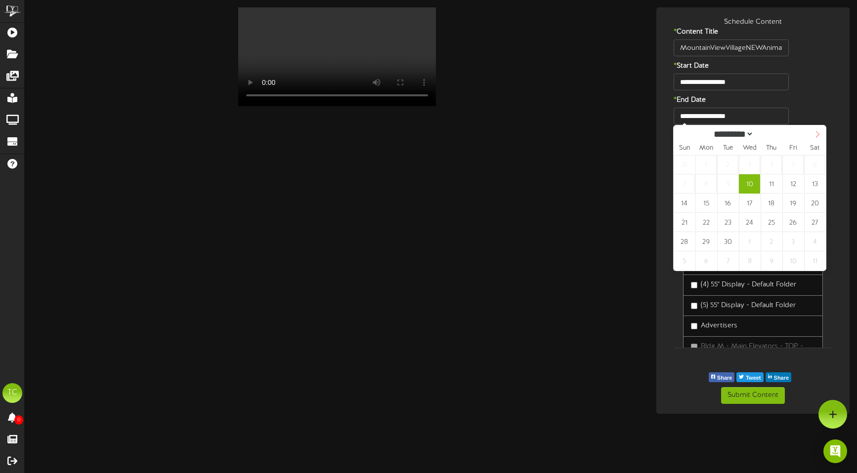
click at [815, 136] on icon at bounding box center [817, 134] width 7 height 7
select select "**"
click at [815, 136] on icon at bounding box center [817, 134] width 7 height 7
type input "****"
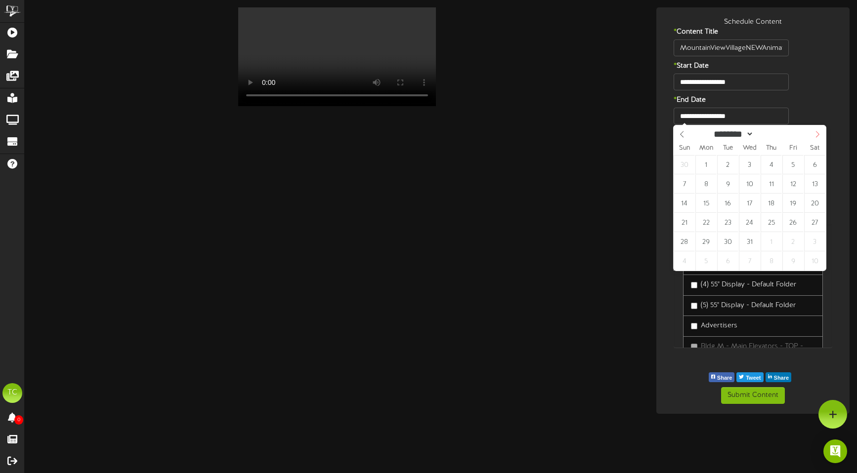
click at [815, 136] on icon at bounding box center [817, 134] width 7 height 7
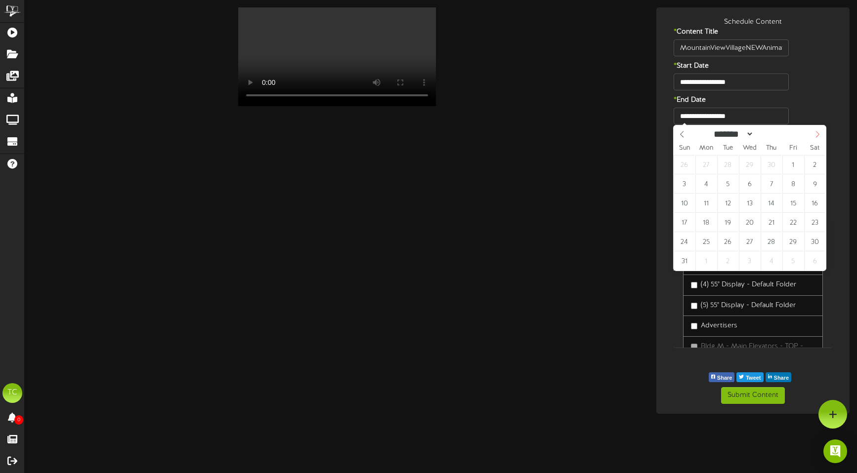
click at [815, 136] on icon at bounding box center [817, 134] width 7 height 7
select select "*"
click at [815, 136] on icon at bounding box center [817, 134] width 7 height 7
type input "**********"
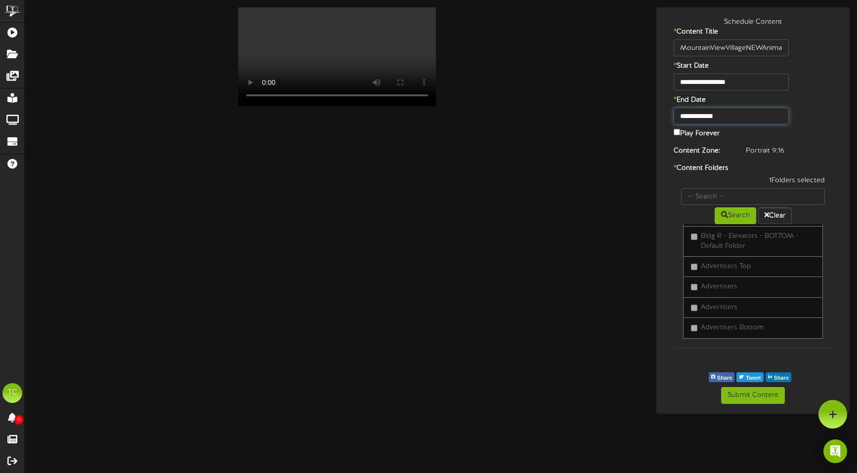
scroll to position [269, 0]
click at [764, 395] on button "Submit Content" at bounding box center [753, 395] width 64 height 17
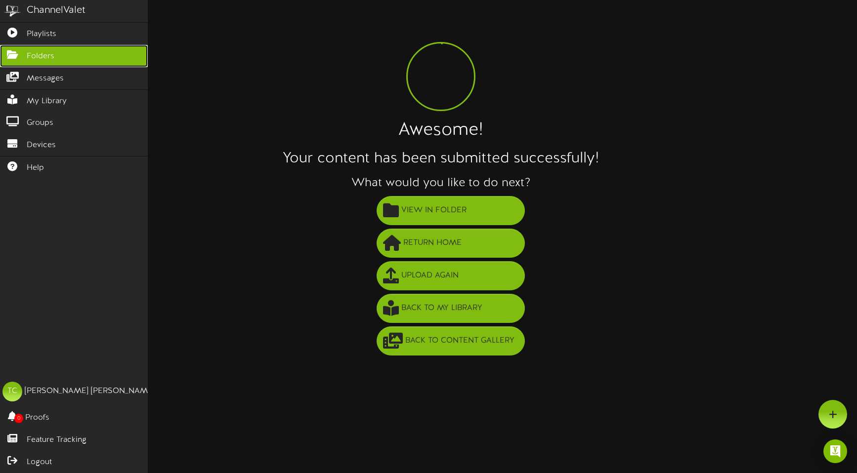
click at [15, 56] on icon at bounding box center [12, 53] width 25 height 7
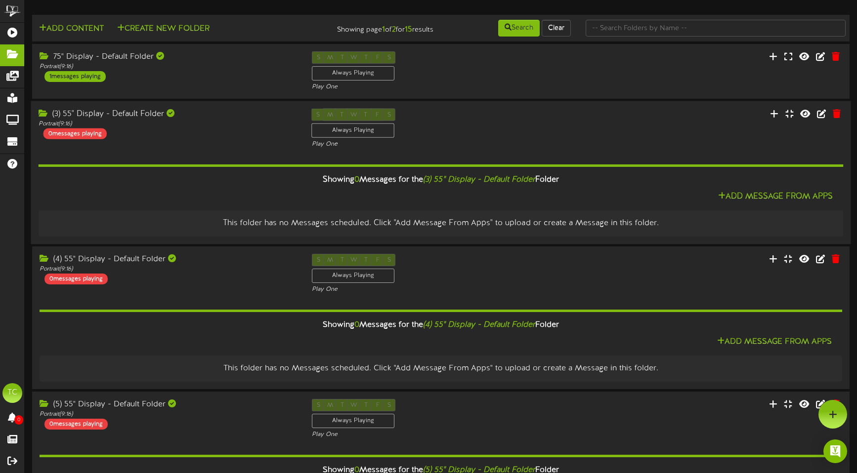
click at [217, 117] on div "(3) 55" Display - Default Folder" at bounding box center [168, 114] width 258 height 11
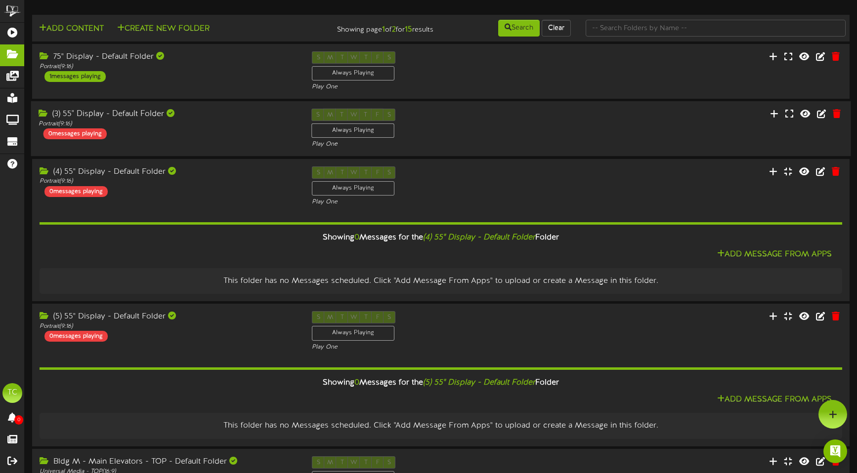
click at [217, 117] on div "(3) 55" Display - Default Folder" at bounding box center [168, 114] width 258 height 11
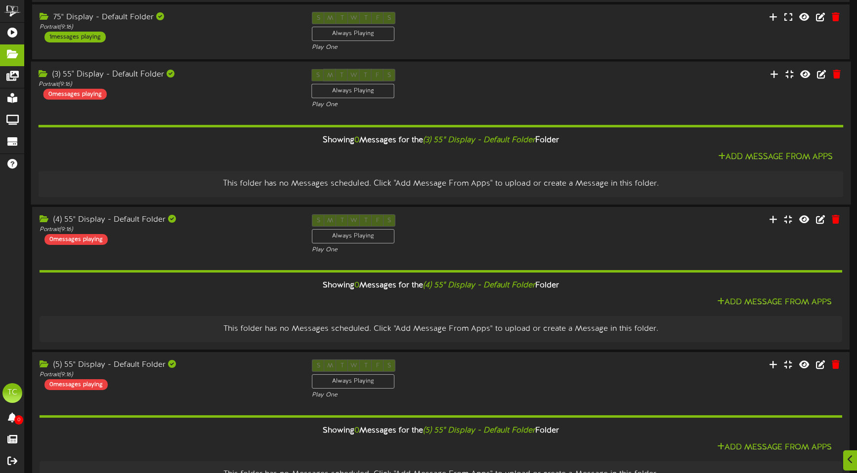
scroll to position [44, 0]
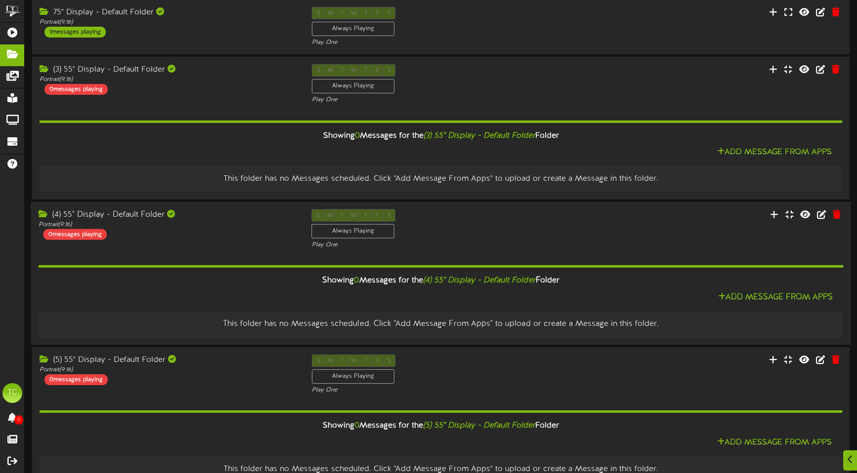
click at [96, 214] on div "(4) 55" Display - Default Folder" at bounding box center [168, 215] width 258 height 11
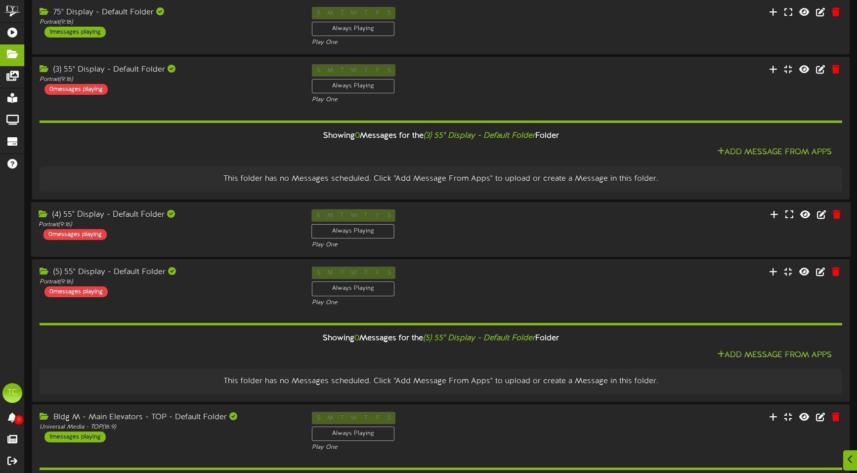
click at [96, 214] on div "(4) 55" Display - Default Folder" at bounding box center [168, 215] width 258 height 11
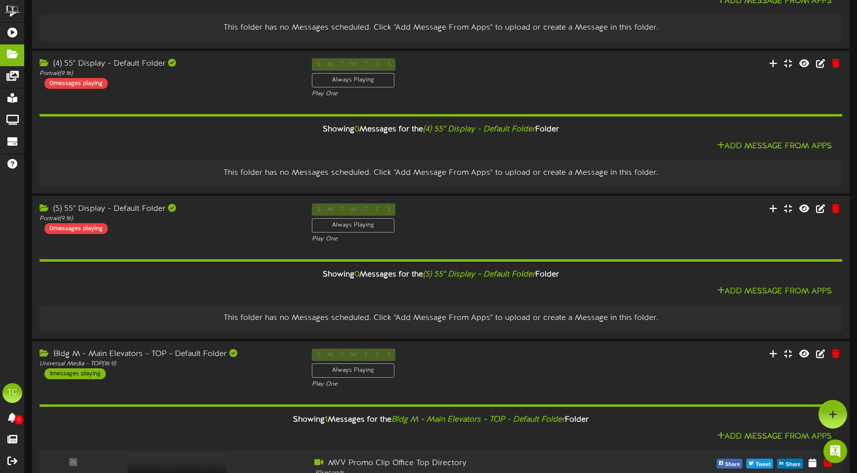
scroll to position [0, 0]
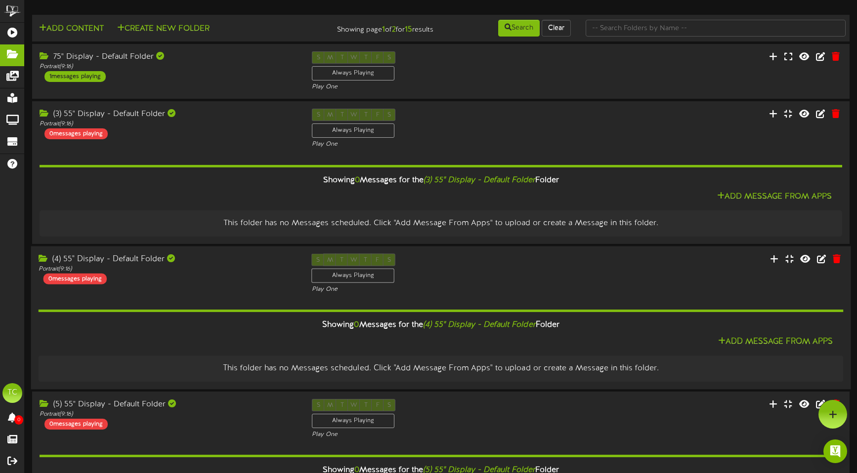
click at [125, 261] on div "(4) 55" Display - Default Folder" at bounding box center [168, 259] width 258 height 11
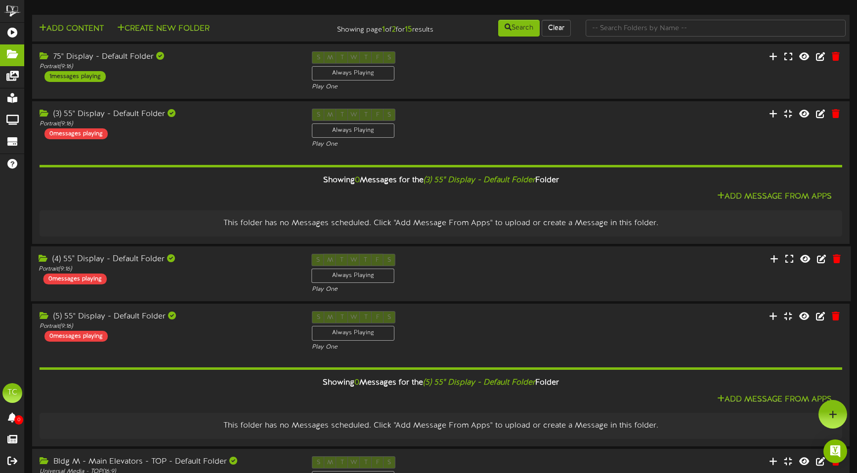
click at [125, 261] on div "(4) 55" Display - Default Folder" at bounding box center [168, 259] width 258 height 11
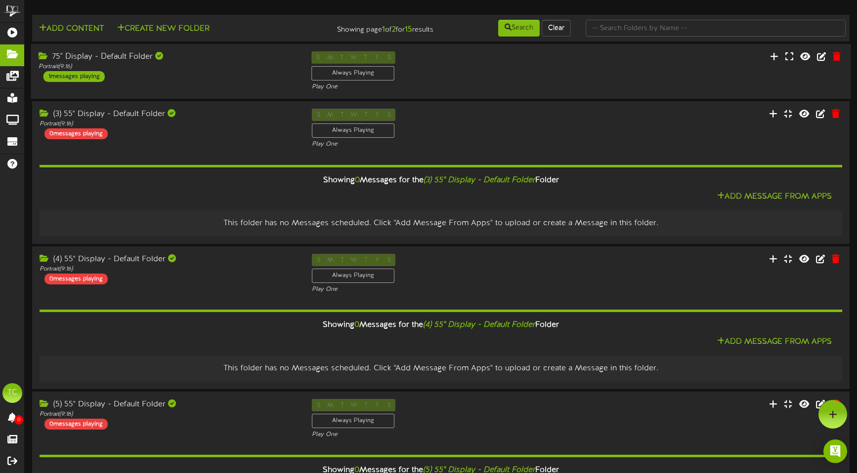
click at [138, 78] on div "75" Display - Default Folder Portrait ( 9:16 ) 1 messages playing" at bounding box center [167, 66] width 273 height 31
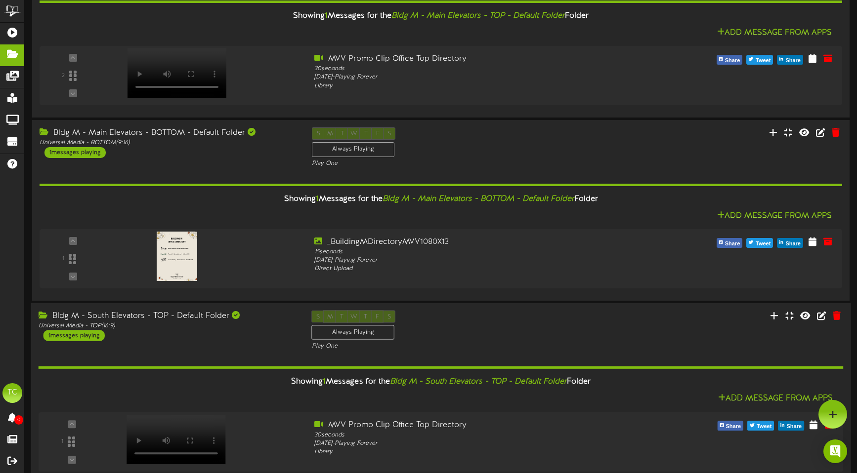
scroll to position [702, 0]
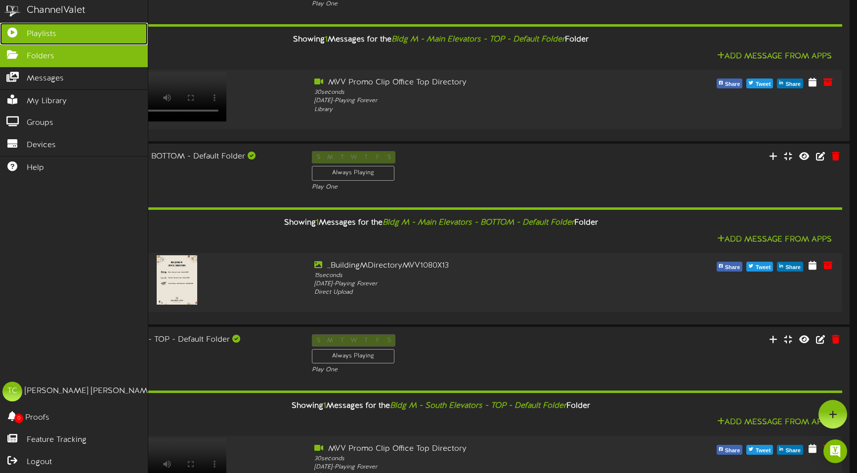
click at [31, 35] on span "Playlists" at bounding box center [42, 34] width 30 height 11
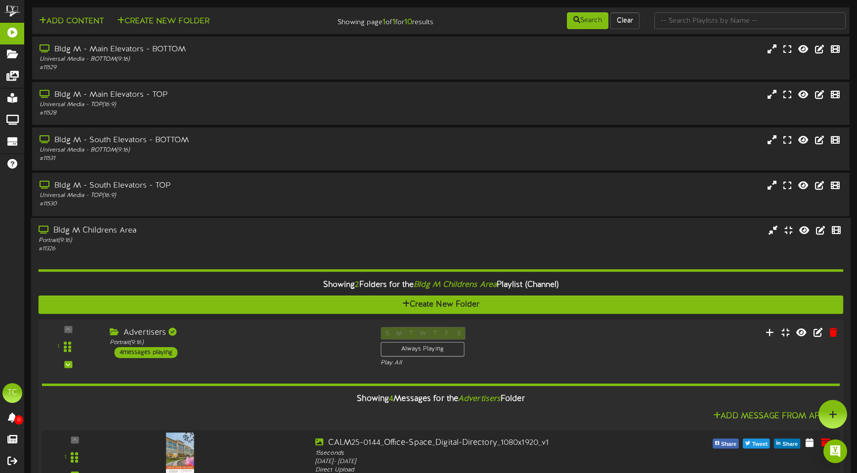
click at [217, 338] on div "Advertisers" at bounding box center [238, 332] width 256 height 11
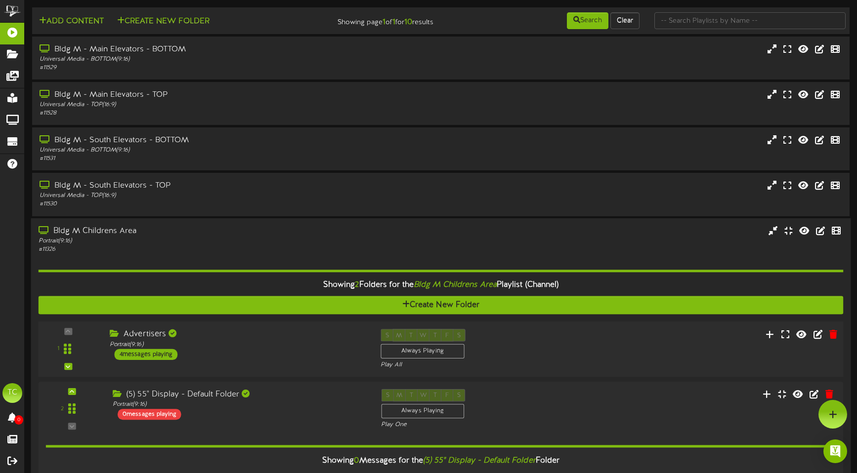
click at [217, 338] on div "Advertisers" at bounding box center [238, 334] width 256 height 11
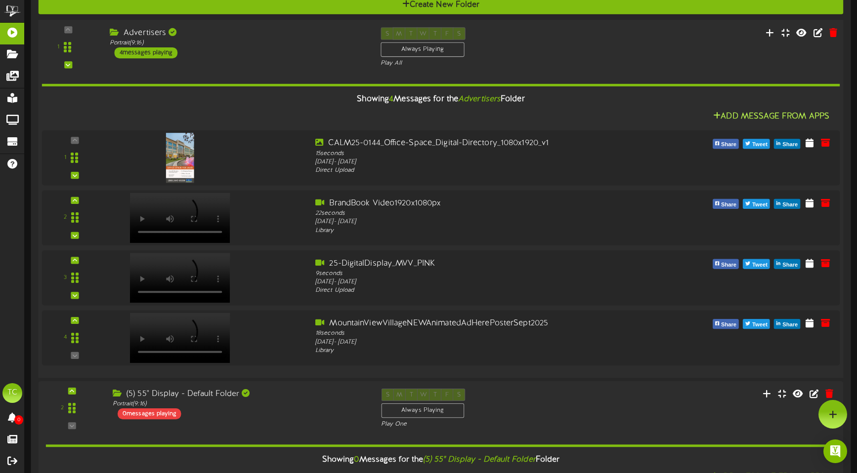
scroll to position [291, 0]
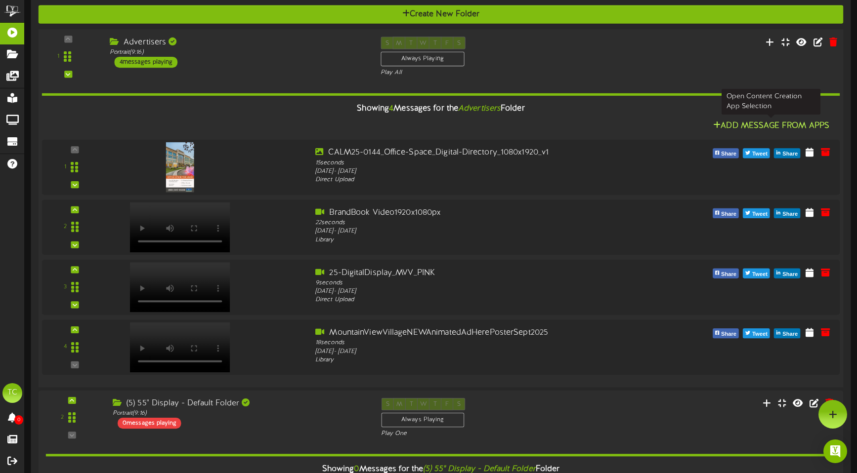
click at [750, 123] on button "Add Message From Apps" at bounding box center [771, 126] width 122 height 12
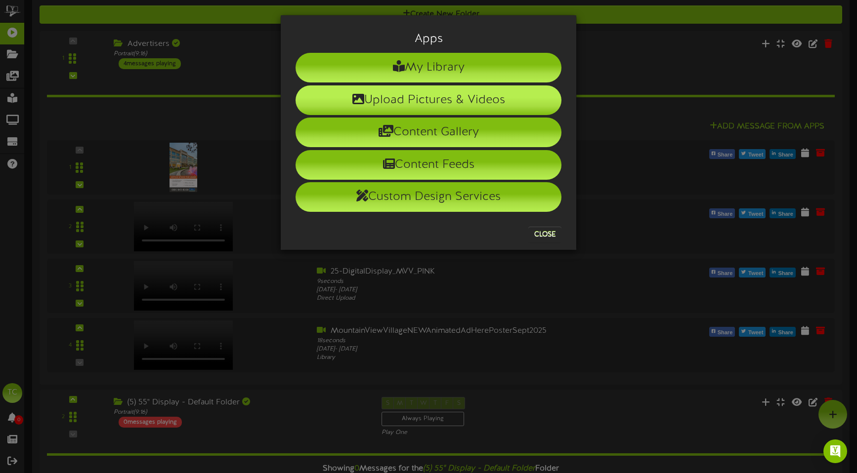
click at [472, 104] on li "Upload Pictures & Videos" at bounding box center [429, 100] width 266 height 30
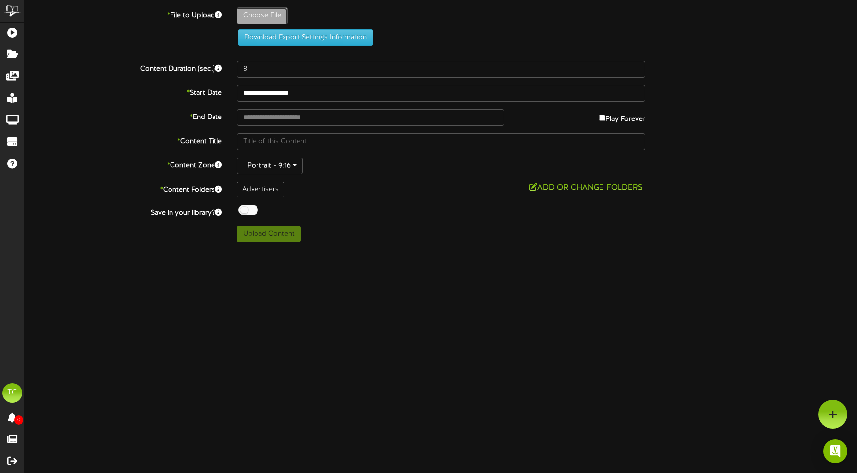
type input "**********"
type input "MountainViewVillageNEWAnimatedAdHerePosterDigital"
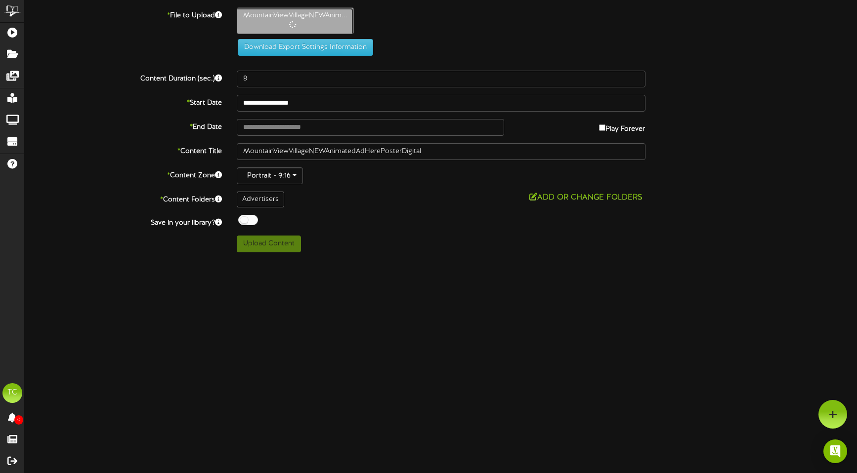
type input "18"
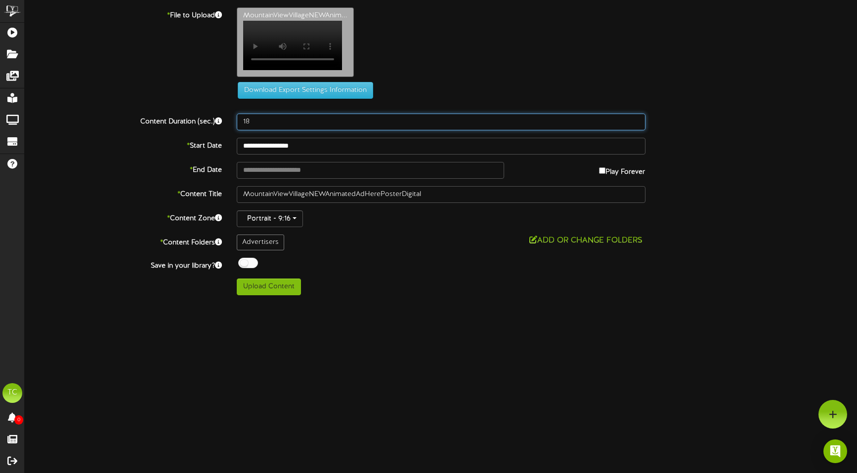
click at [285, 130] on input "18" at bounding box center [441, 122] width 409 height 17
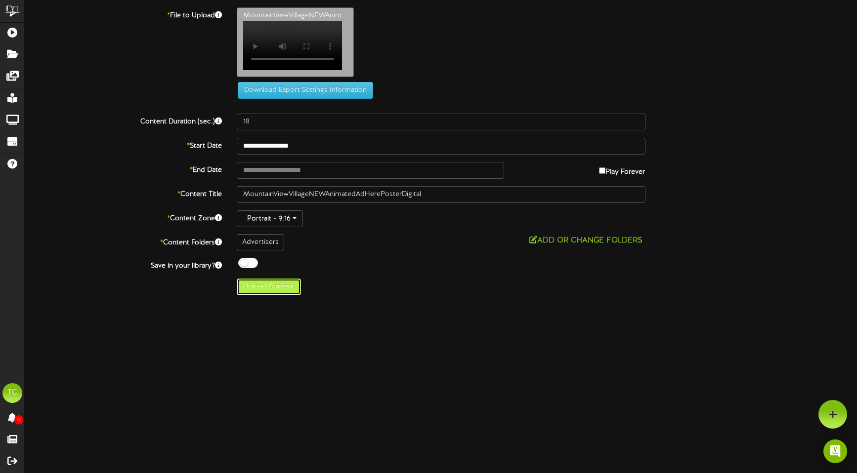
click at [257, 296] on button "Upload Content" at bounding box center [269, 287] width 64 height 17
type input "**********"
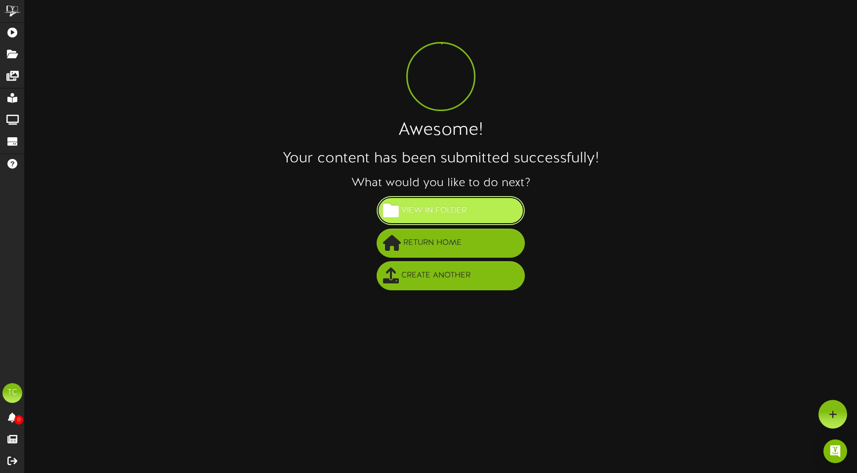
click at [418, 212] on span "View in Folder" at bounding box center [434, 211] width 70 height 16
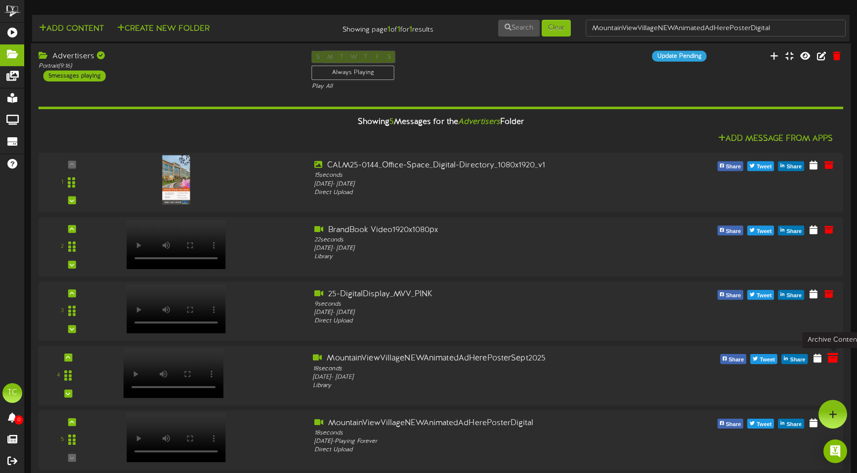
click at [832, 355] on icon at bounding box center [832, 358] width 11 height 11
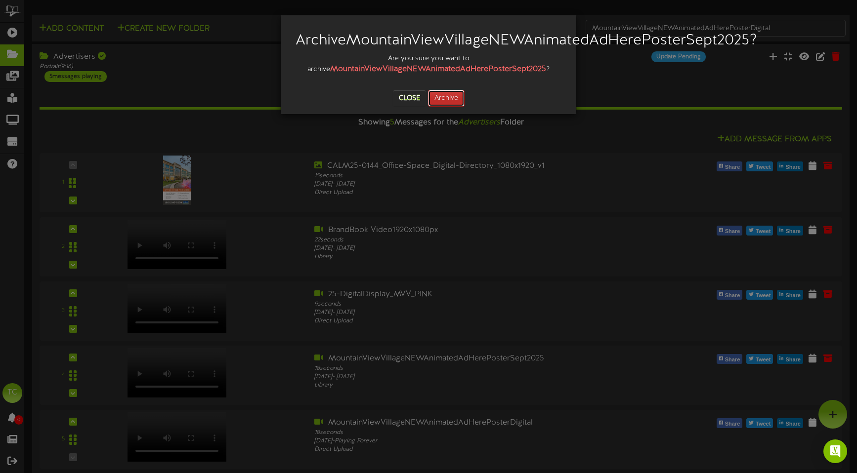
click at [450, 107] on button "Archive" at bounding box center [446, 98] width 37 height 17
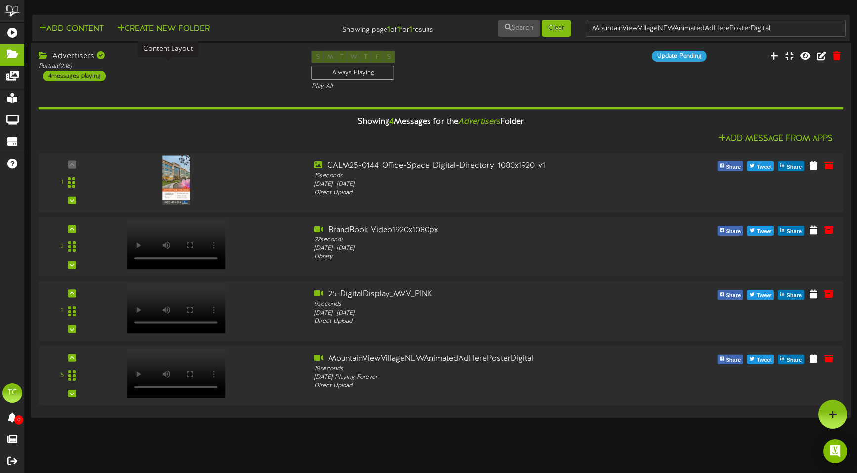
click at [97, 70] on div "Portrait ( 9:16 )" at bounding box center [168, 66] width 258 height 8
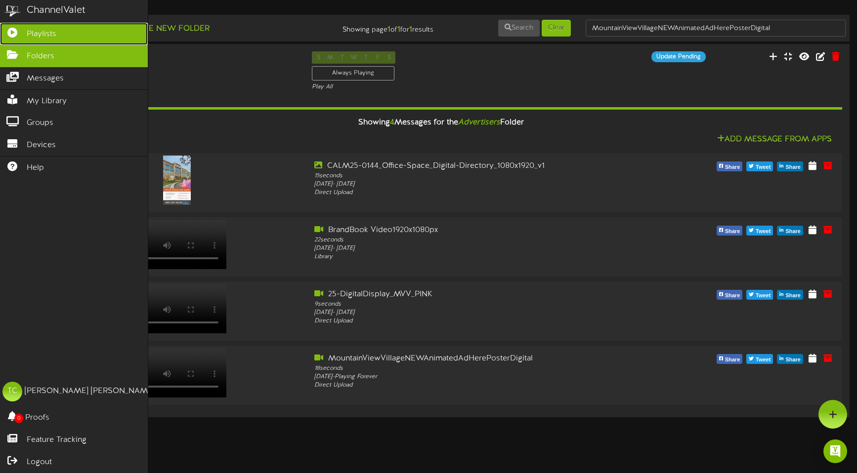
click at [29, 33] on span "Playlists" at bounding box center [42, 34] width 30 height 11
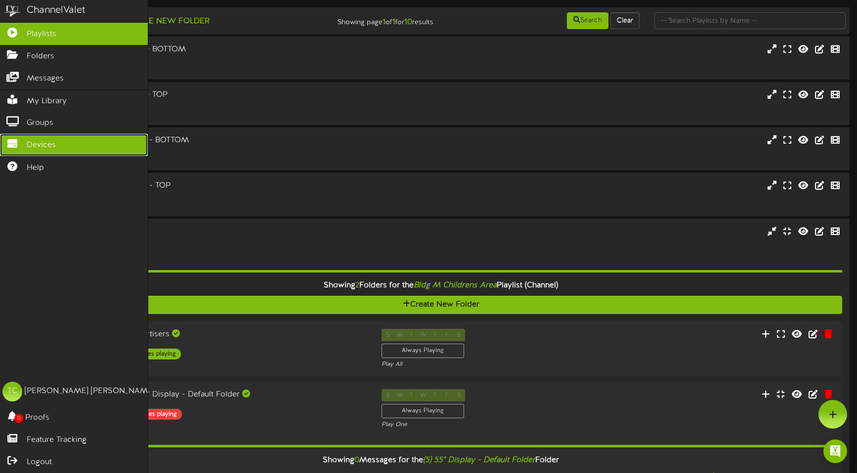
click at [43, 148] on span "Devices" at bounding box center [41, 145] width 29 height 11
